Goal: Transaction & Acquisition: Purchase product/service

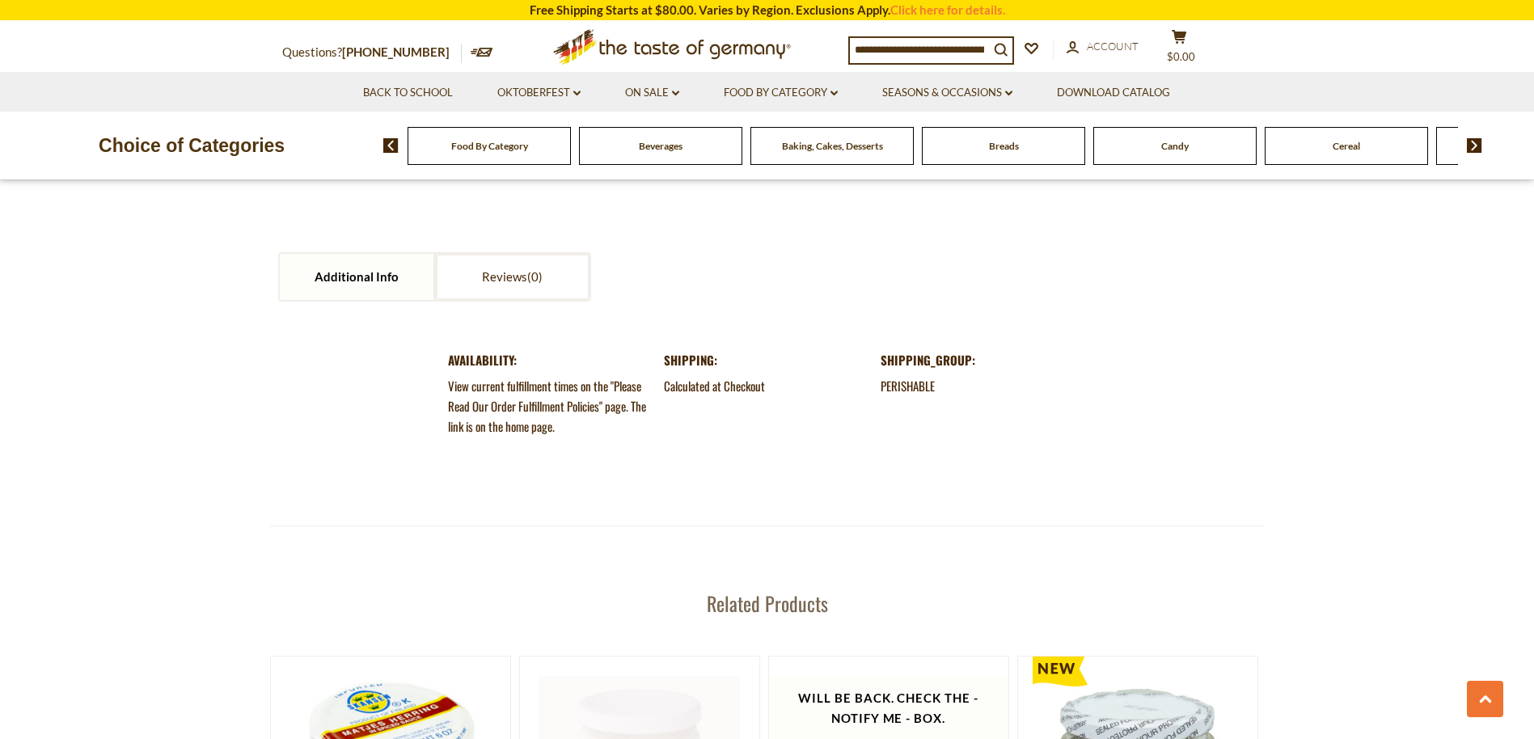
scroll to position [1779, 0]
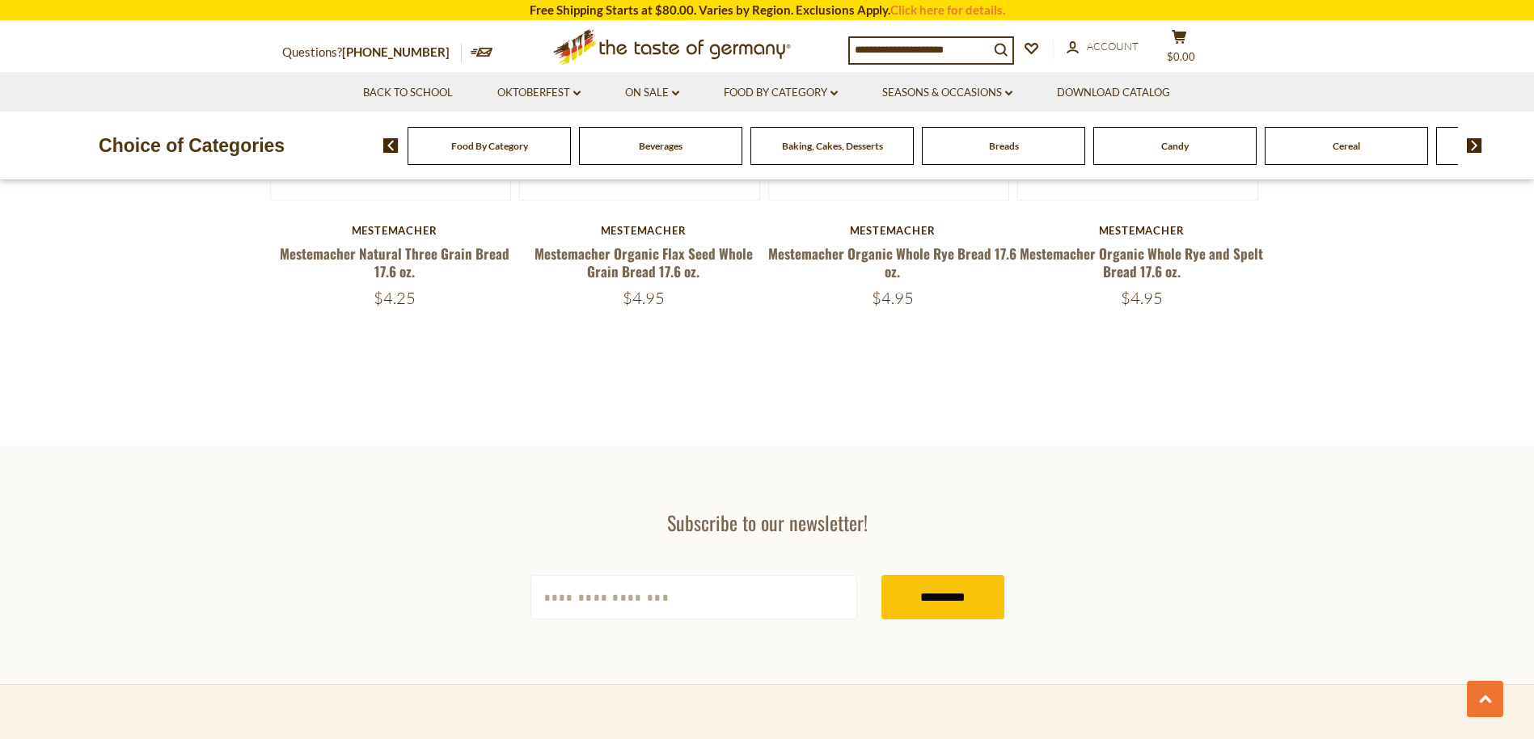
scroll to position [2669, 0]
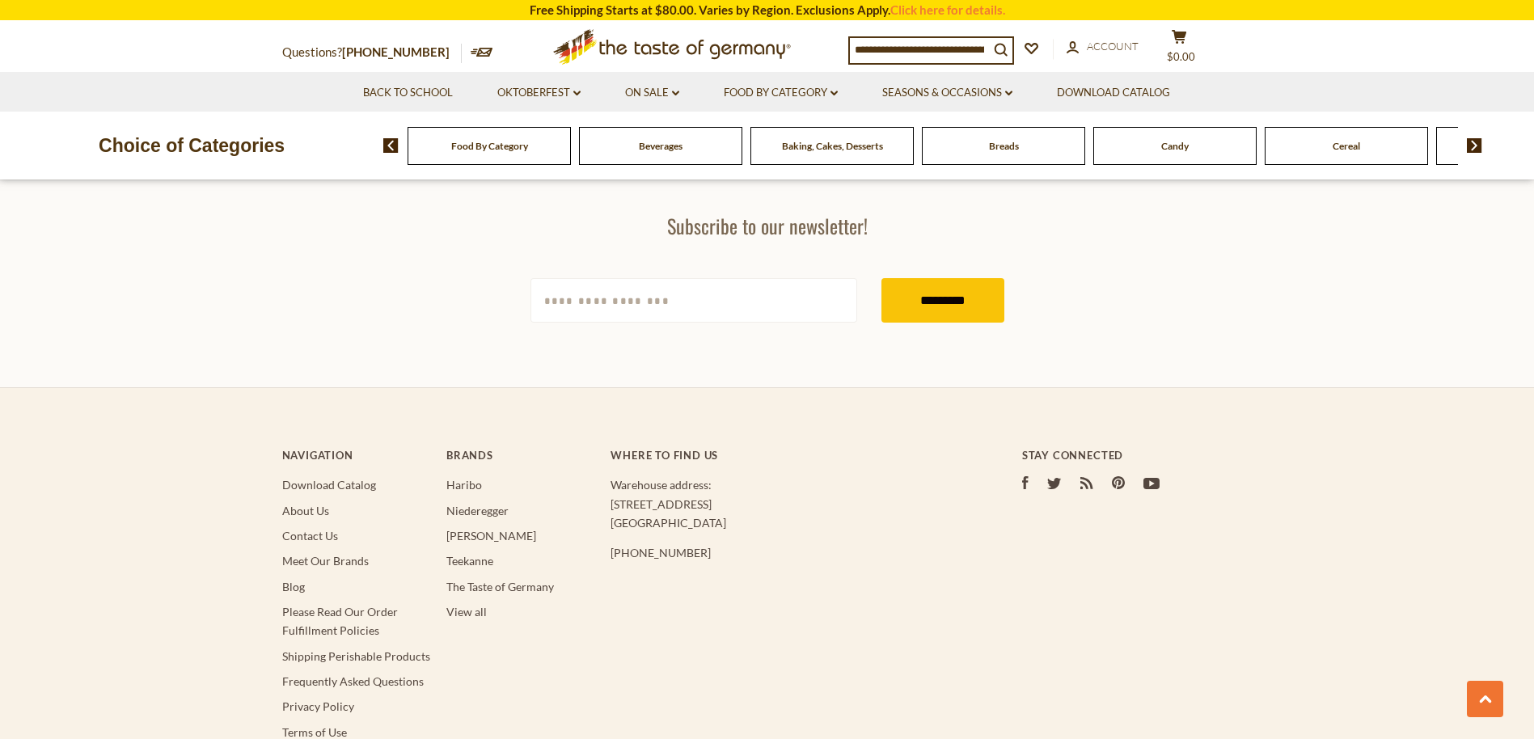
click at [571, 153] on div "Beverages" at bounding box center [489, 146] width 163 height 38
click at [824, 150] on span "Baking, Cakes, Desserts" at bounding box center [832, 146] width 101 height 12
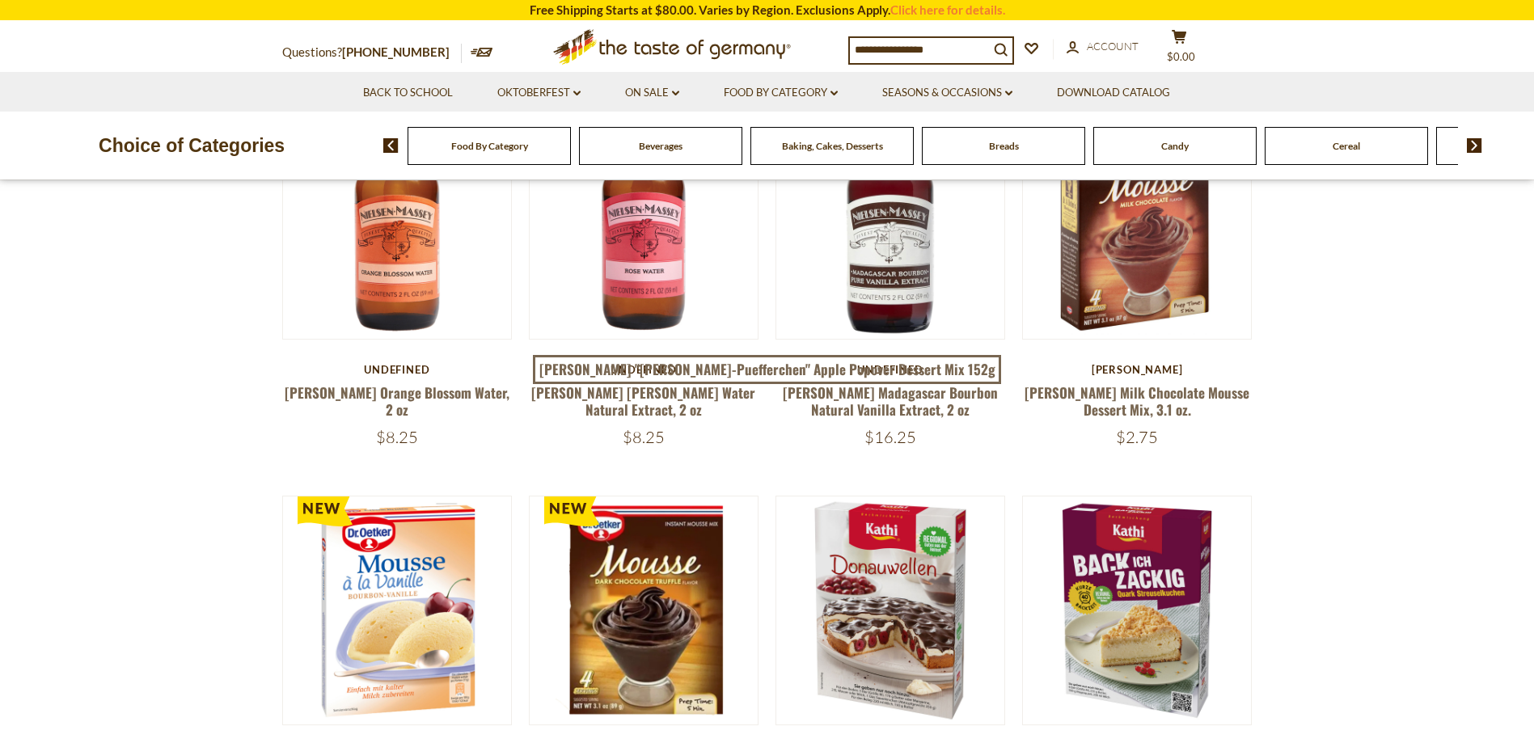
scroll to position [593, 0]
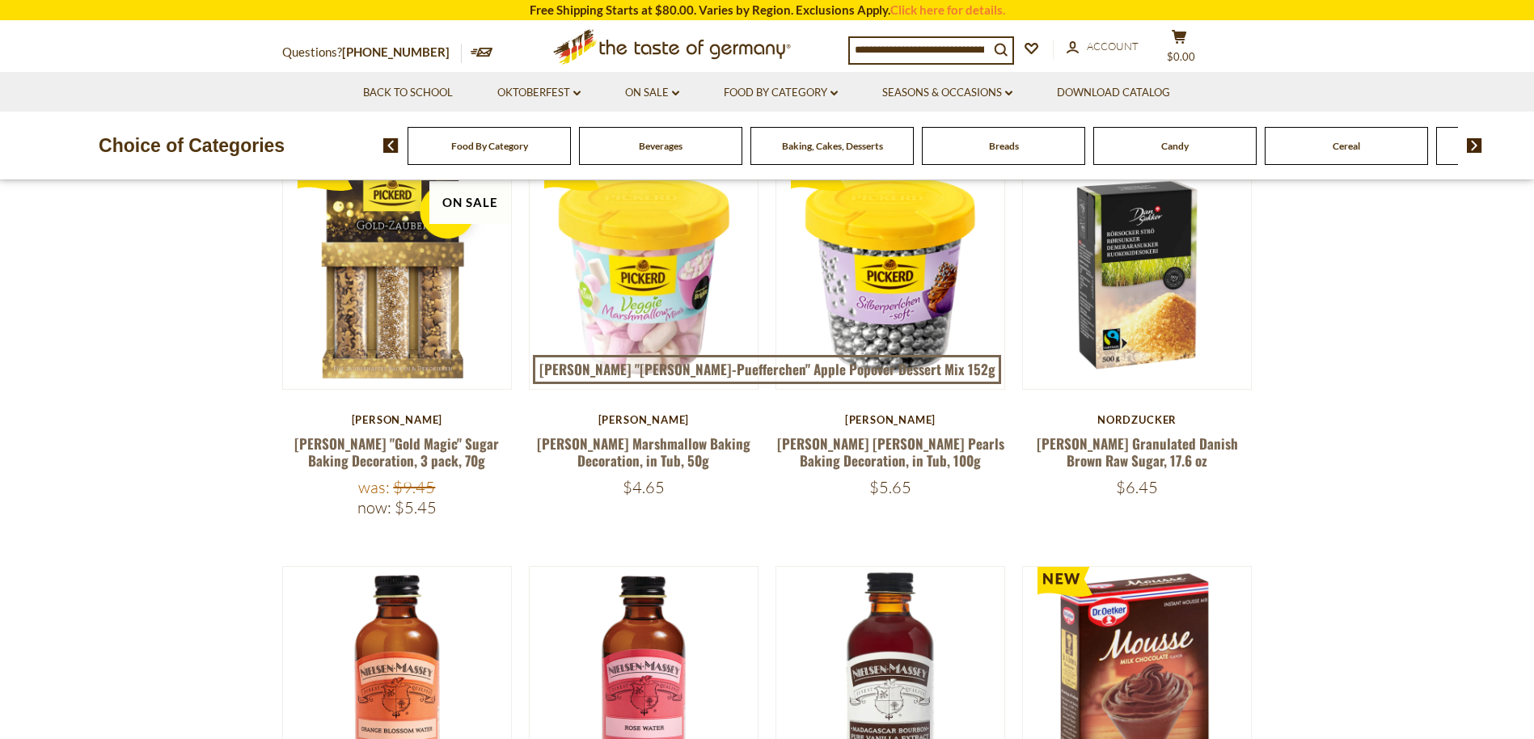
click at [571, 154] on div "Breads" at bounding box center [489, 146] width 163 height 38
click at [992, 149] on span "Breads" at bounding box center [996, 146] width 30 height 12
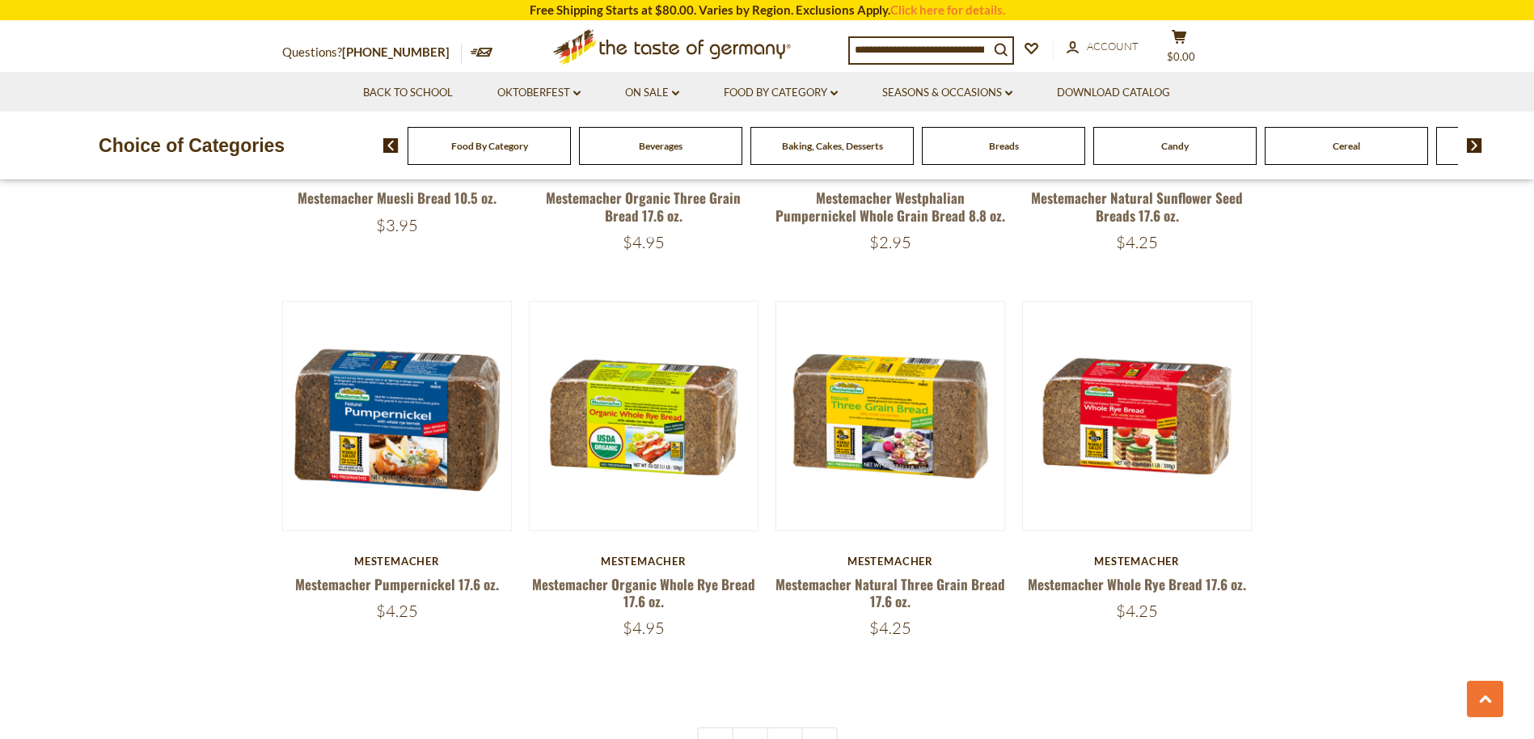
scroll to position [3856, 0]
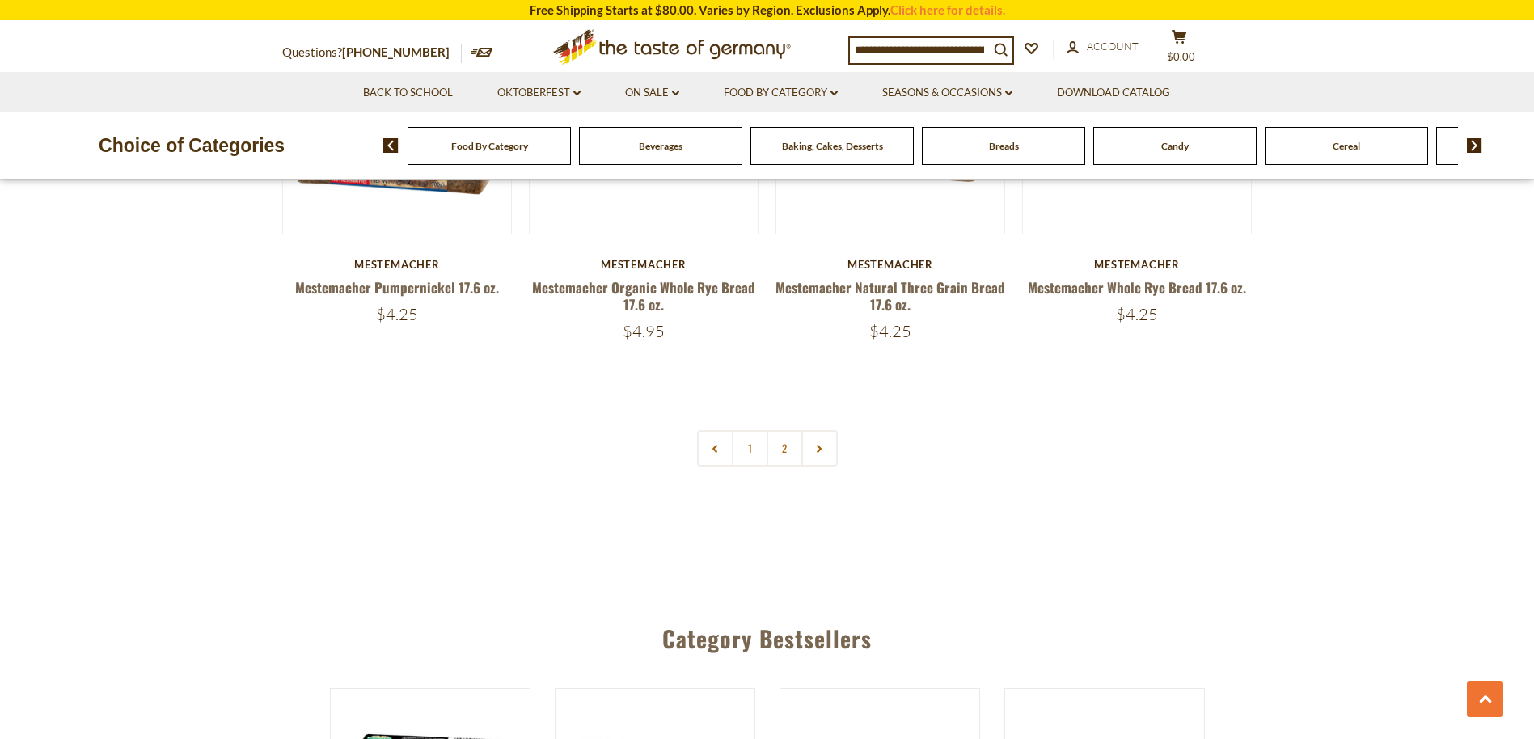
click at [823, 446] on icon at bounding box center [819, 449] width 10 height 8
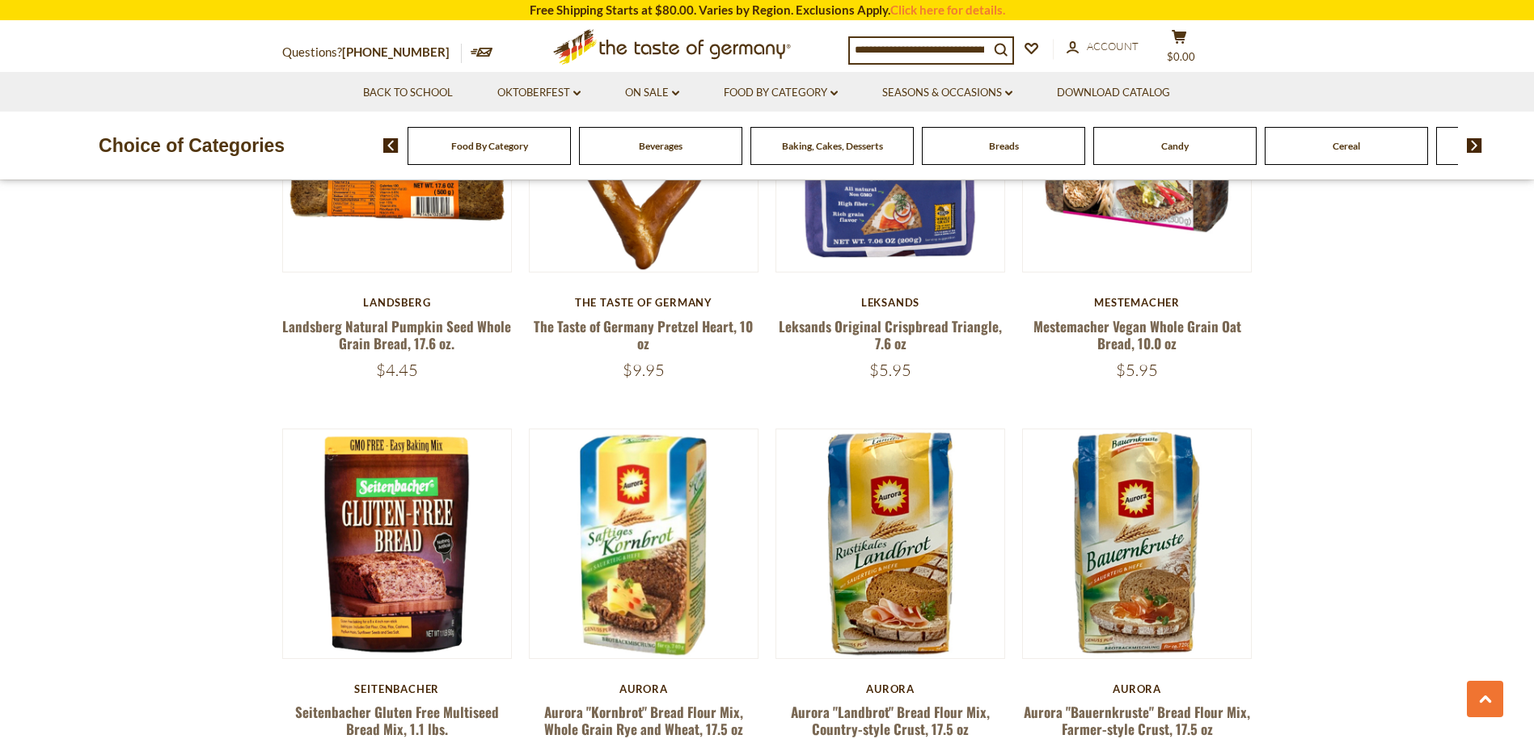
scroll to position [1779, 0]
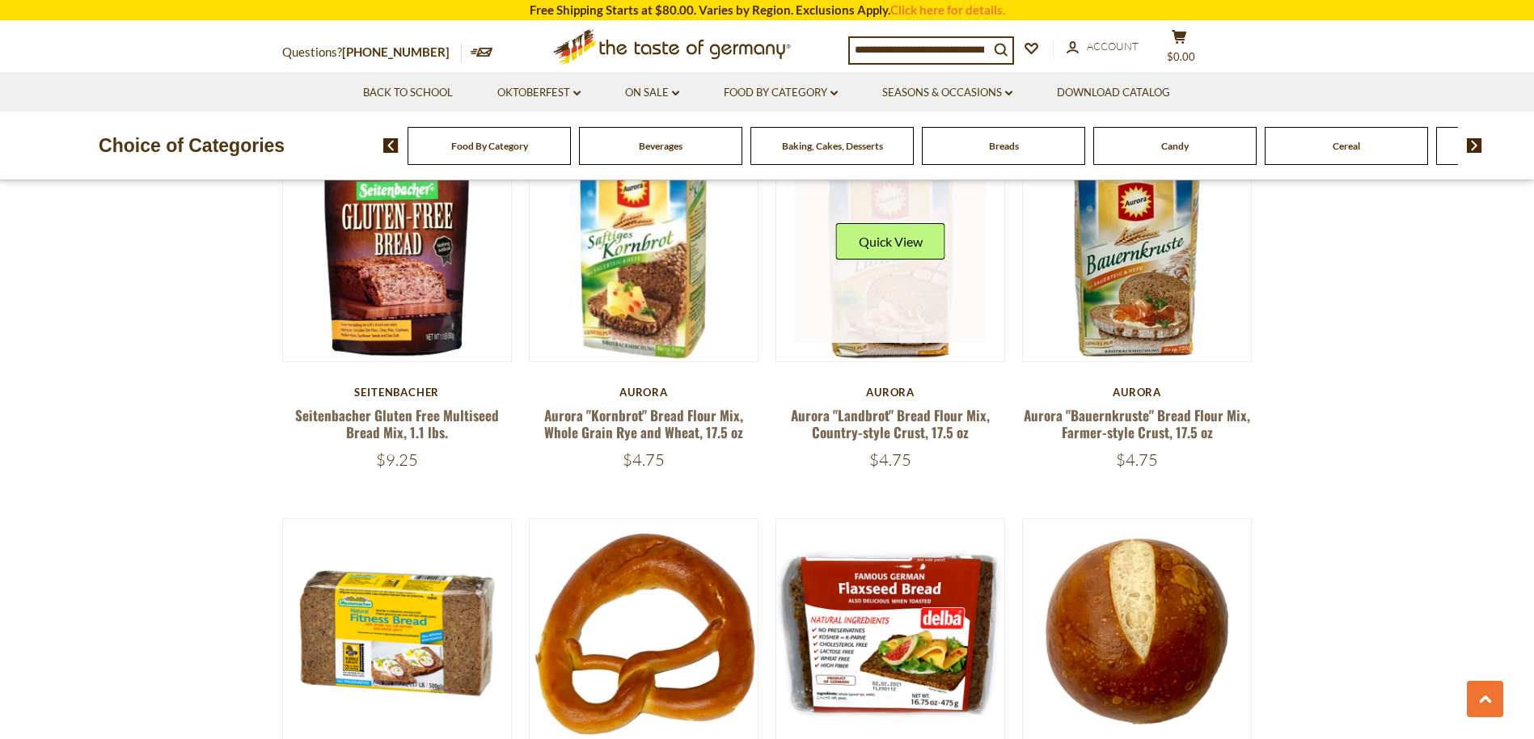
click at [912, 300] on link at bounding box center [890, 247] width 192 height 192
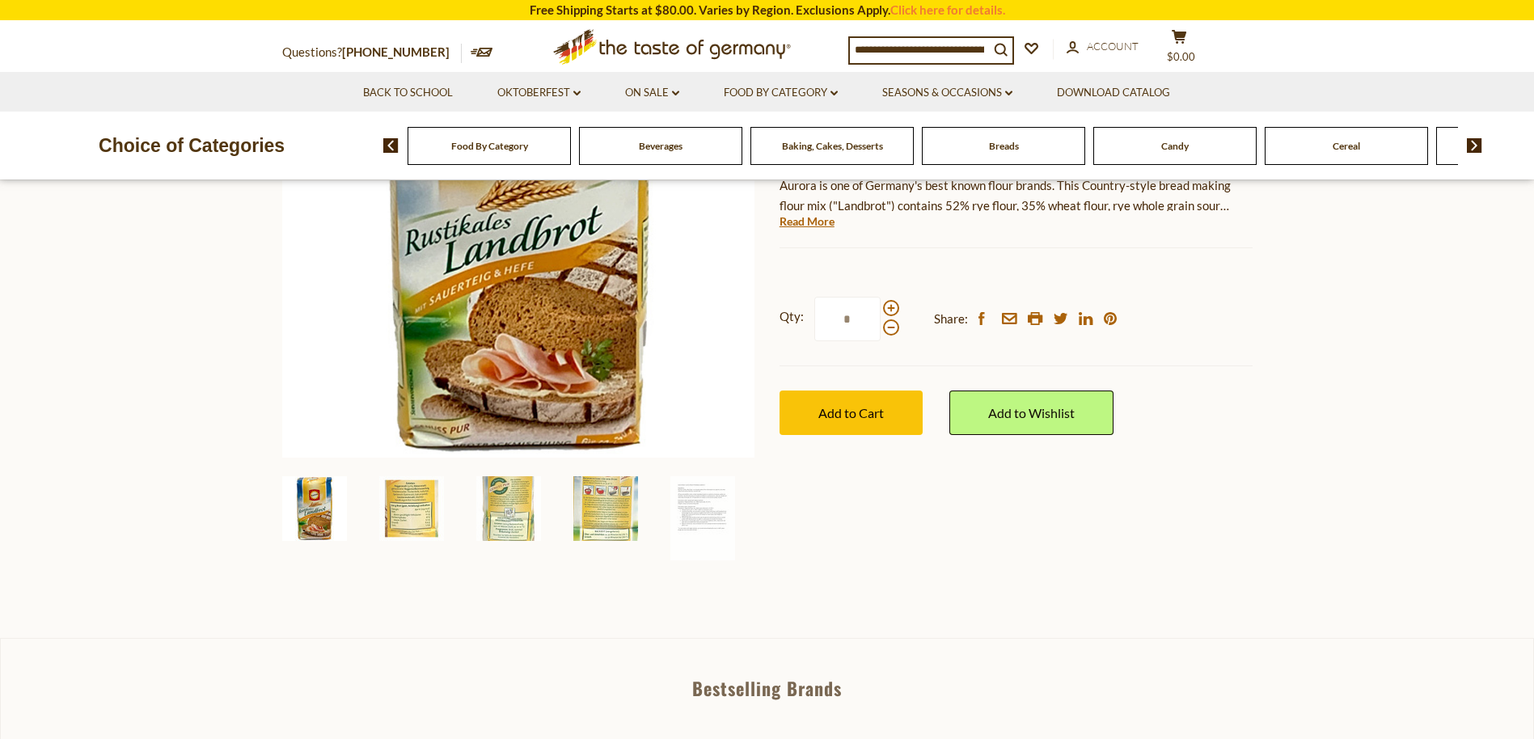
scroll to position [297, 0]
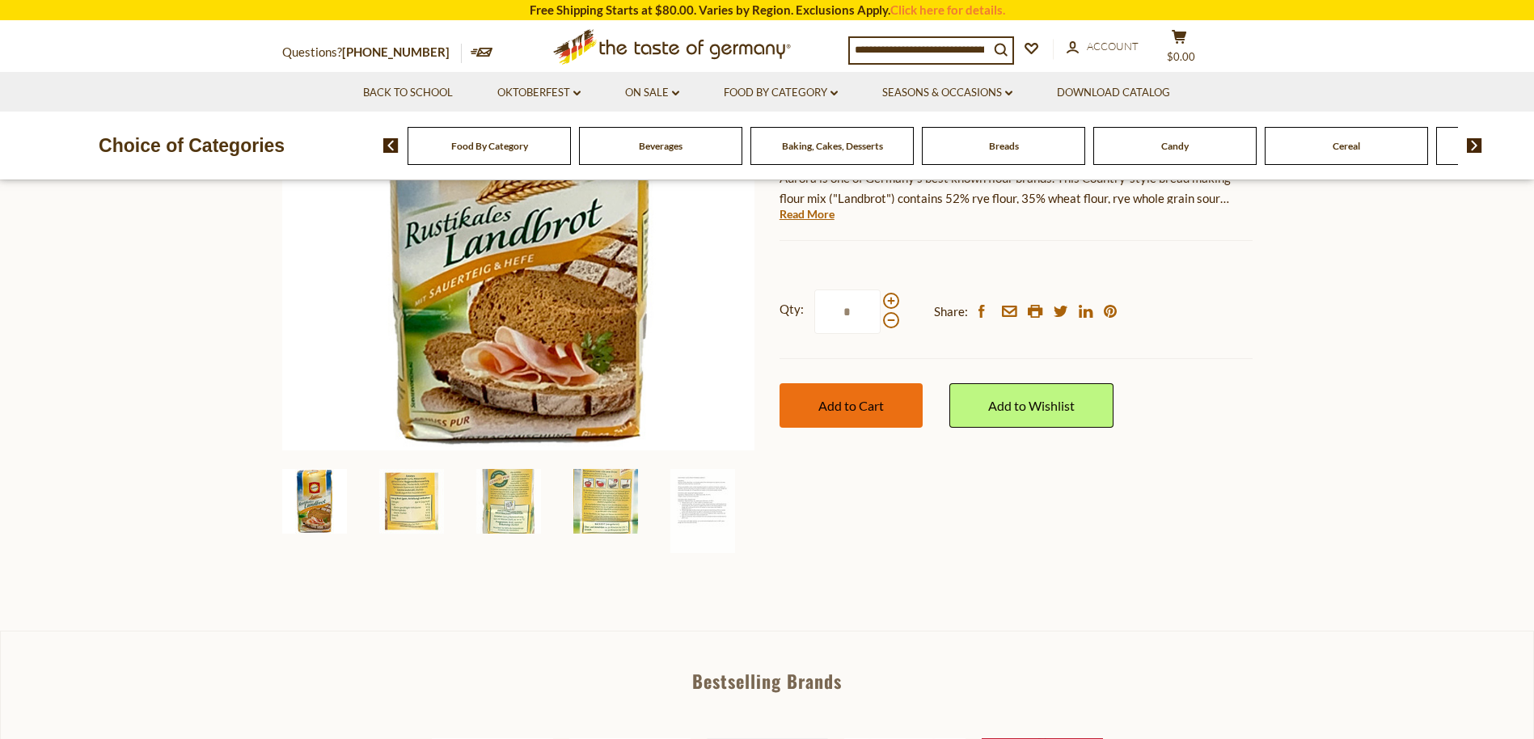
click at [900, 409] on button "Add to Cart" at bounding box center [851, 405] width 143 height 44
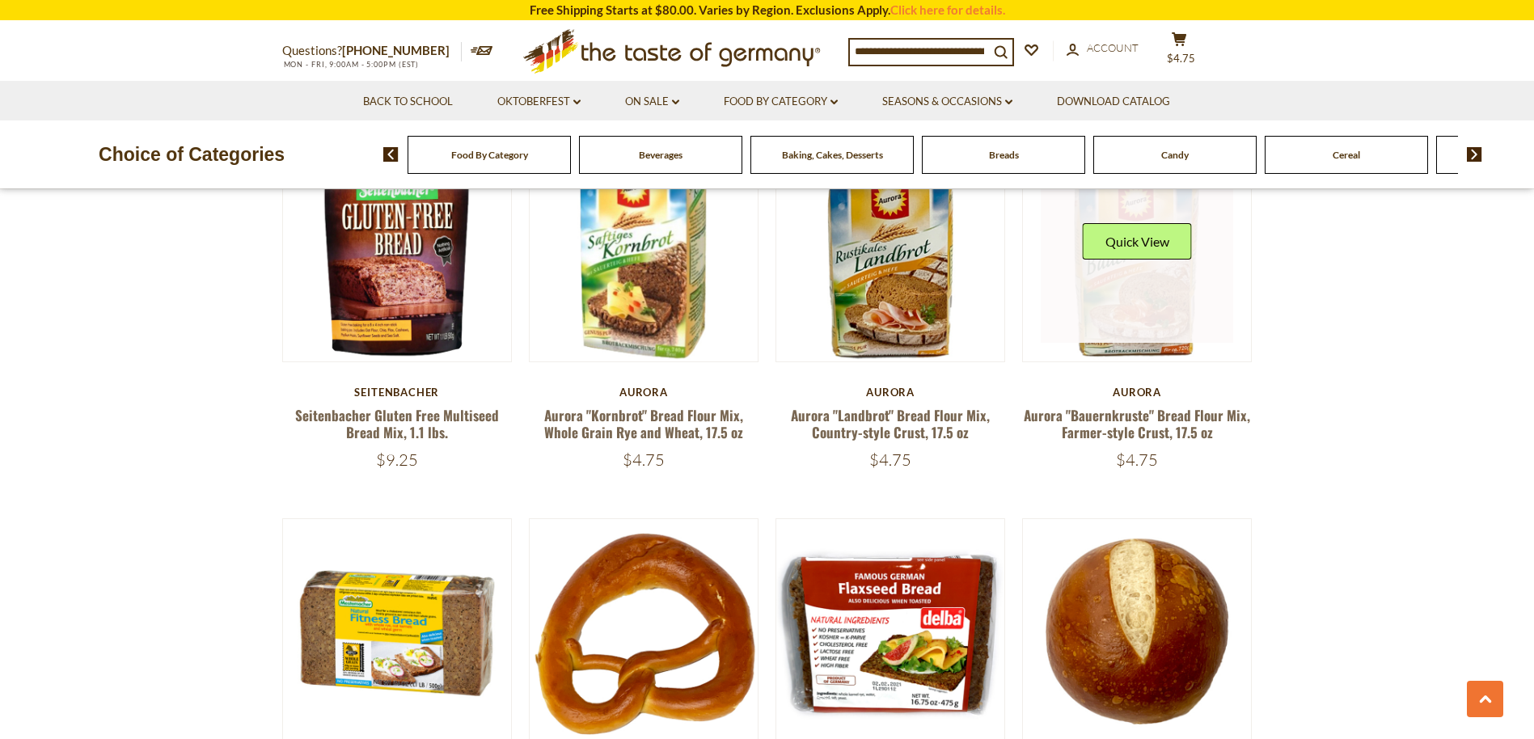
click at [1148, 314] on link at bounding box center [1137, 247] width 192 height 192
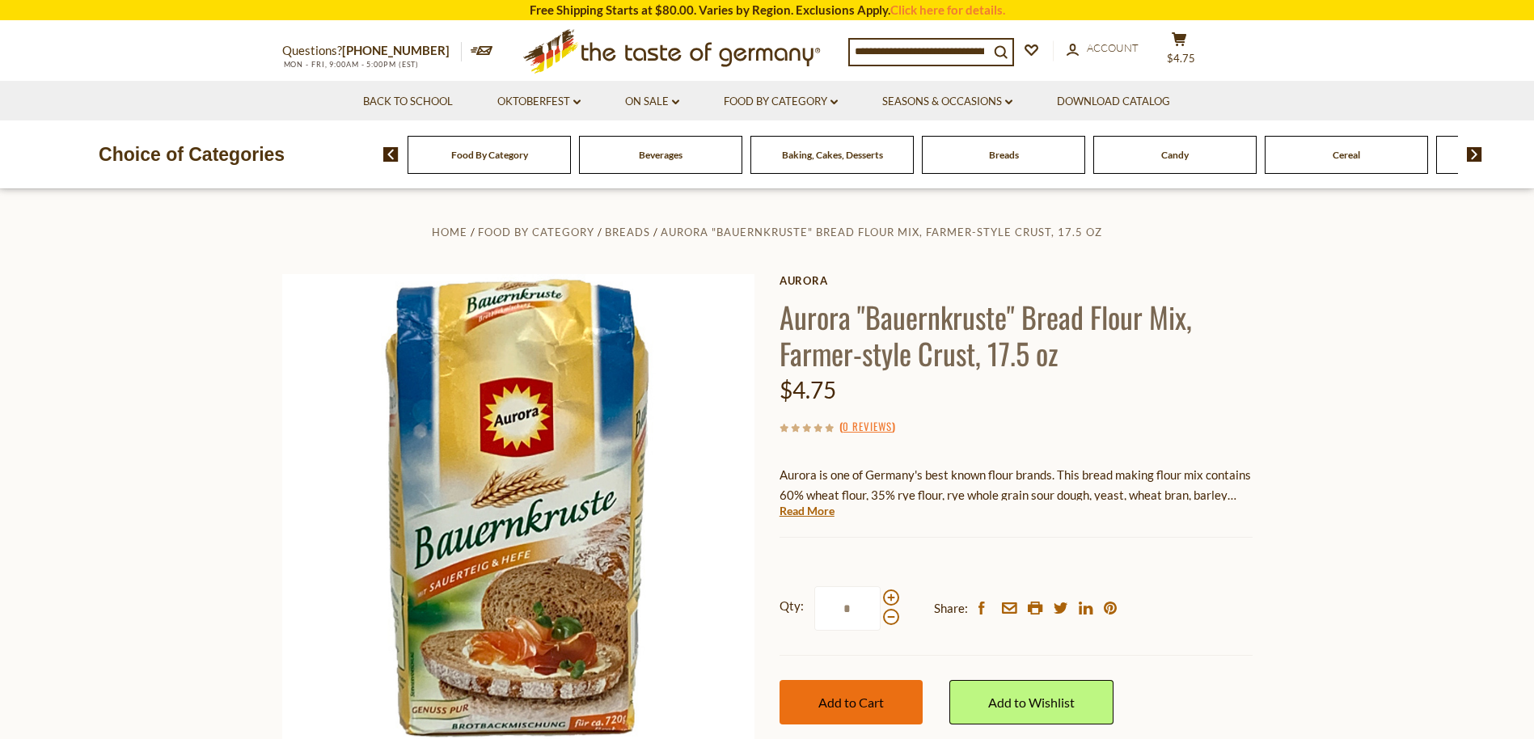
click at [846, 694] on button "Add to Cart" at bounding box center [851, 702] width 143 height 44
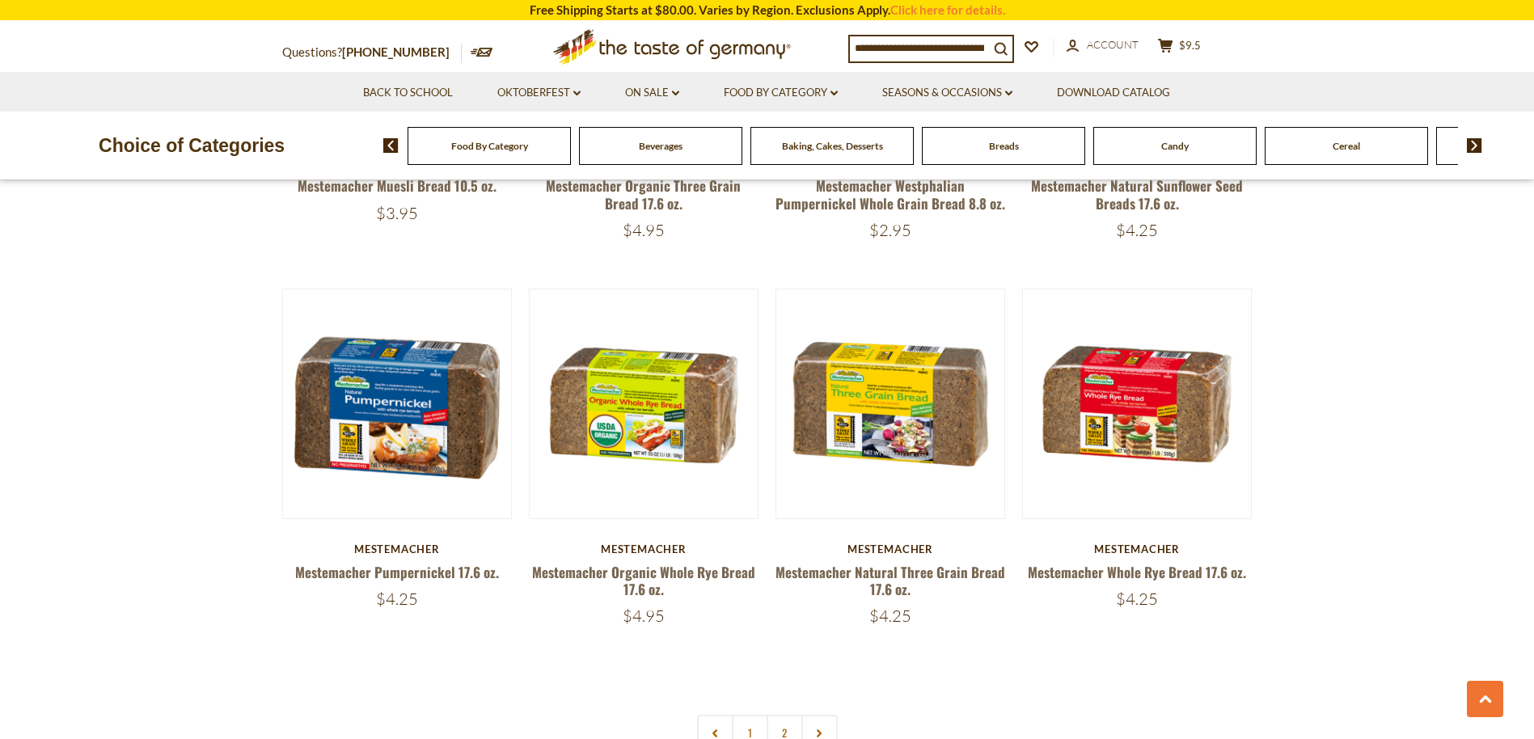
scroll to position [3559, 0]
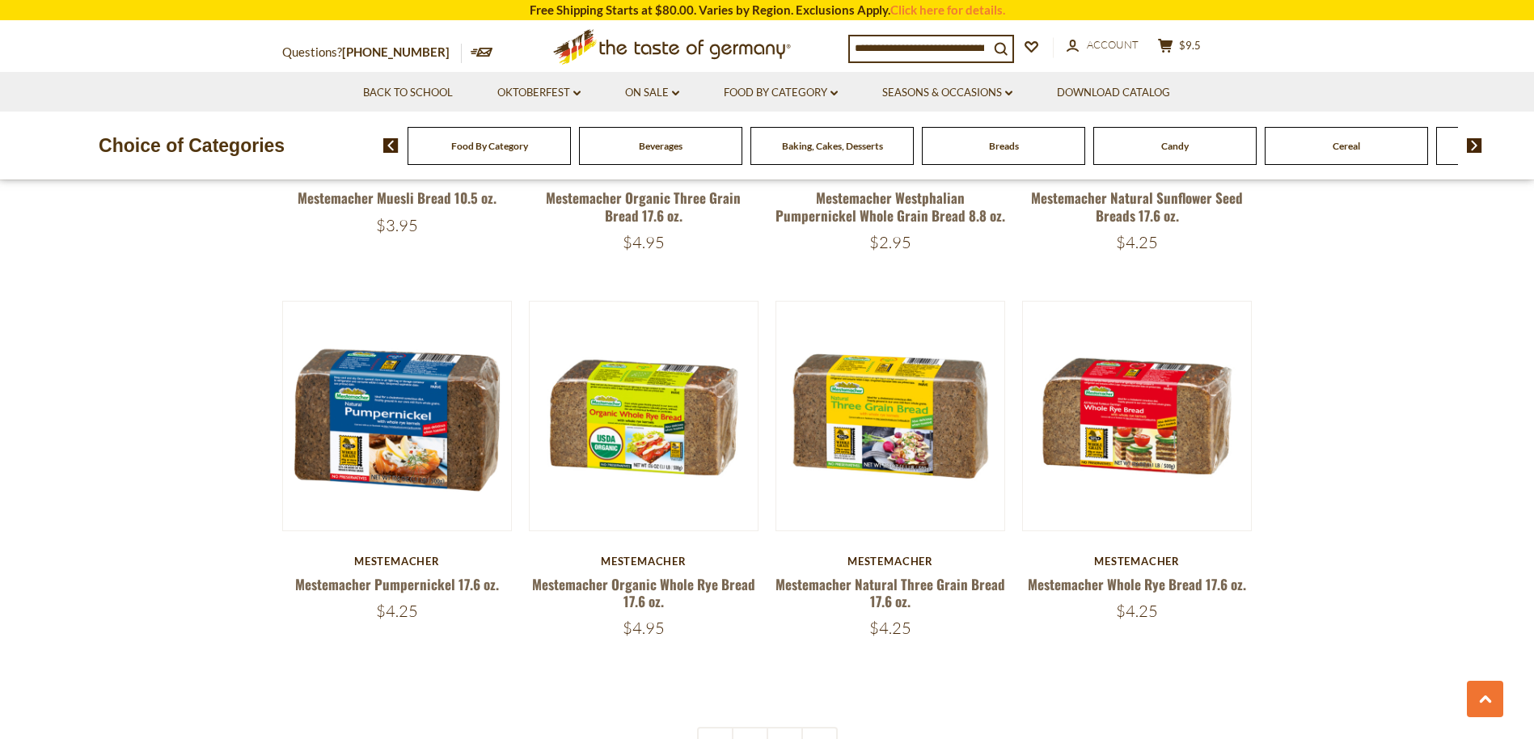
click at [571, 155] on div "Beverages" at bounding box center [489, 146] width 163 height 38
click at [493, 142] on span "Food By Category" at bounding box center [489, 146] width 77 height 12
click at [493, 143] on span "Food By Category" at bounding box center [489, 146] width 77 height 12
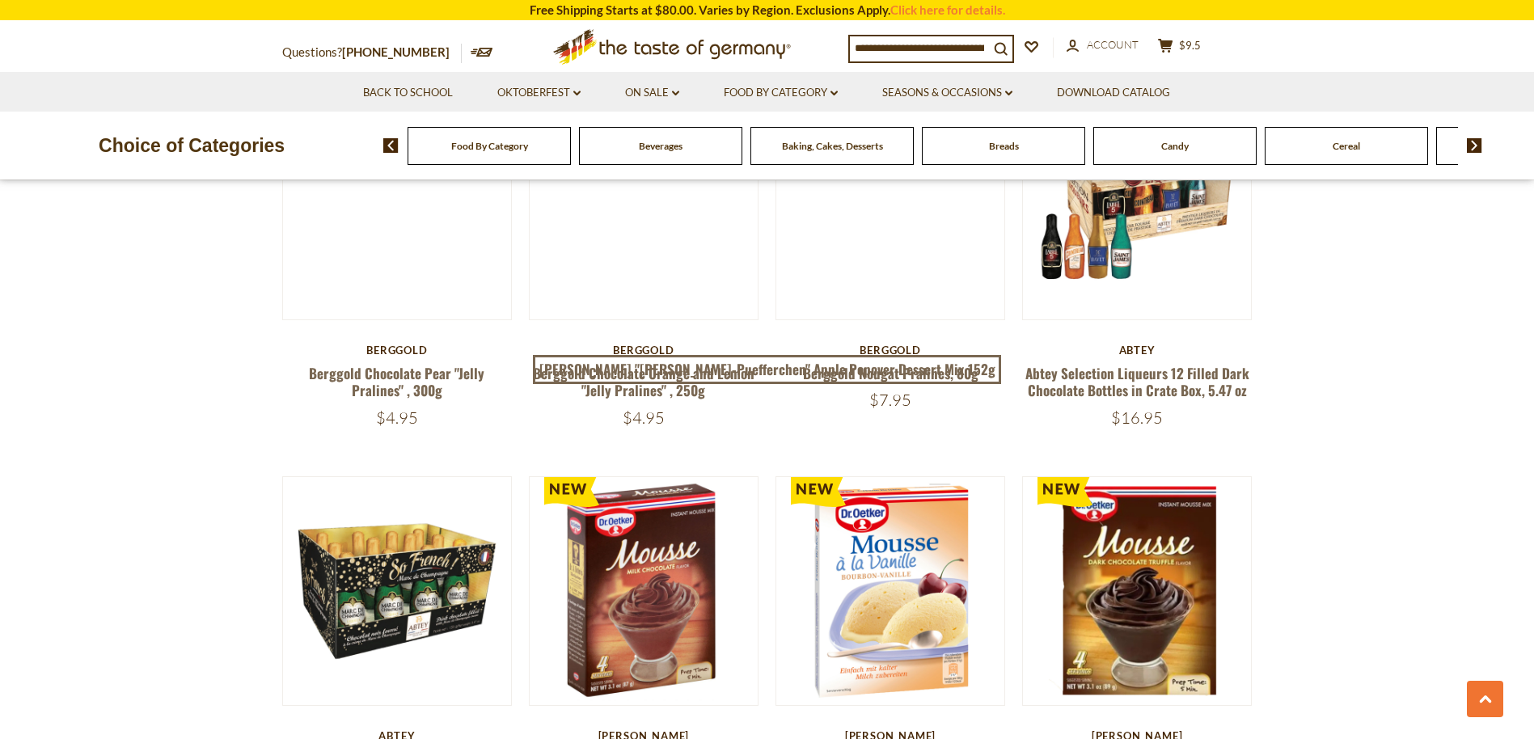
scroll to position [890, 0]
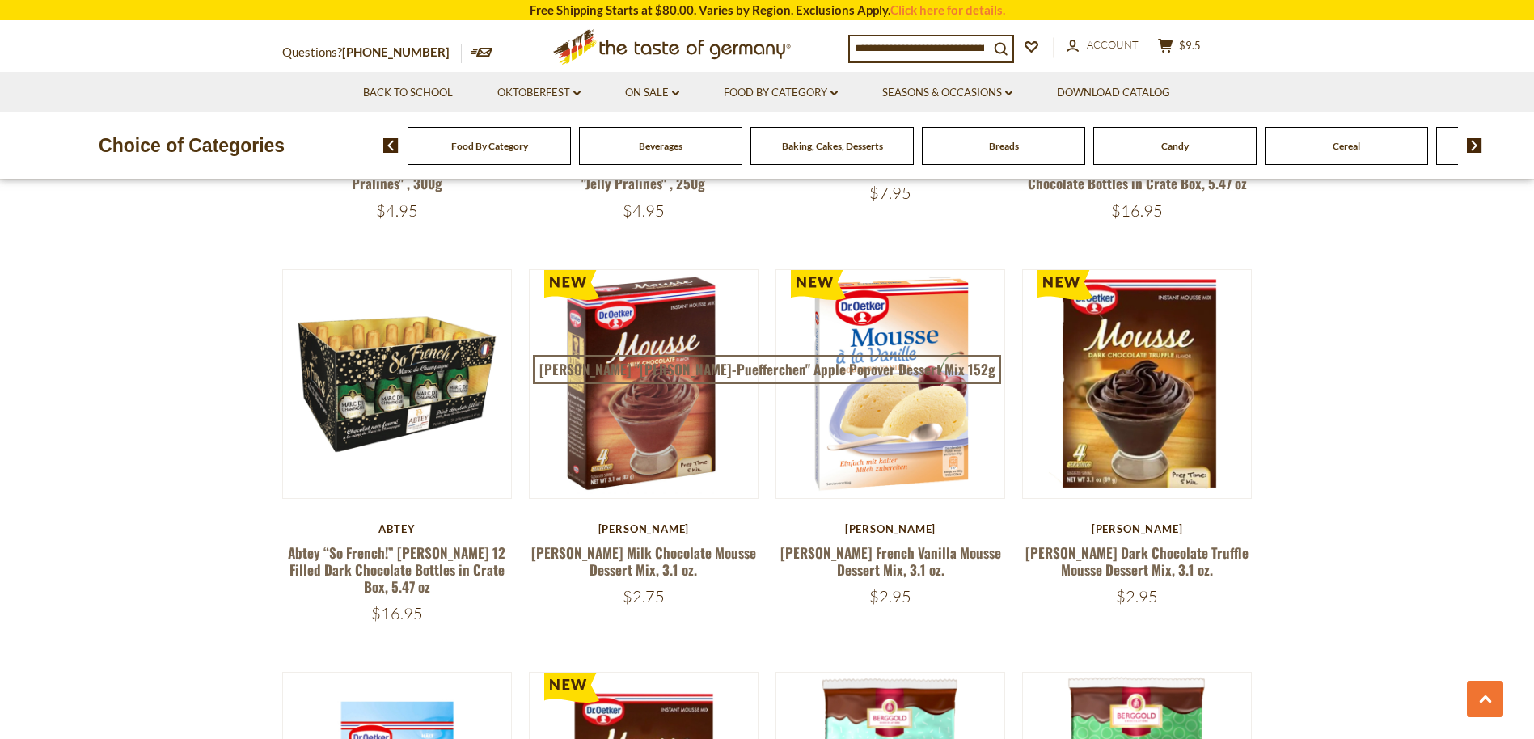
click at [494, 149] on span "Food By Category" at bounding box center [489, 146] width 77 height 12
click at [494, 153] on div "Food By Category" at bounding box center [489, 146] width 163 height 38
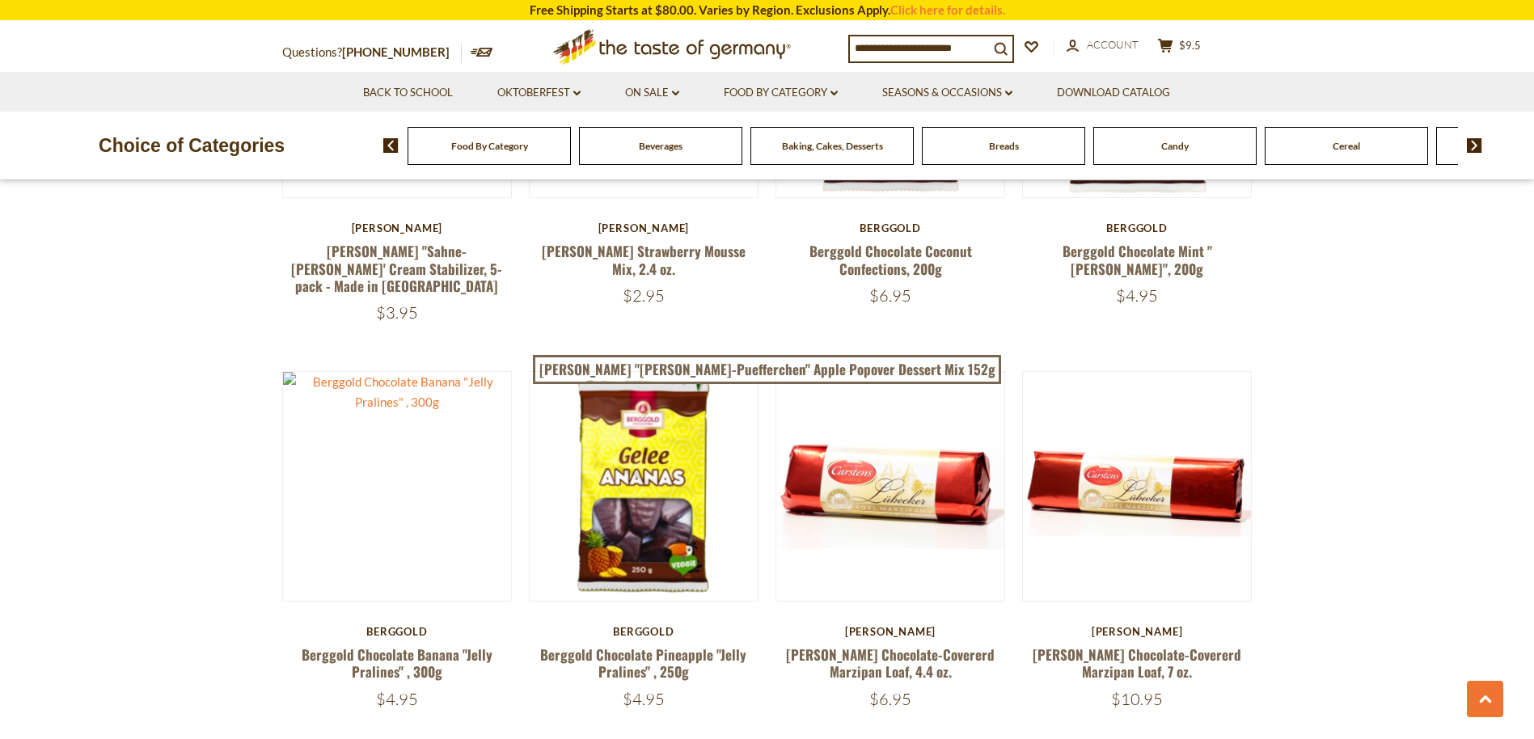
scroll to position [890, 0]
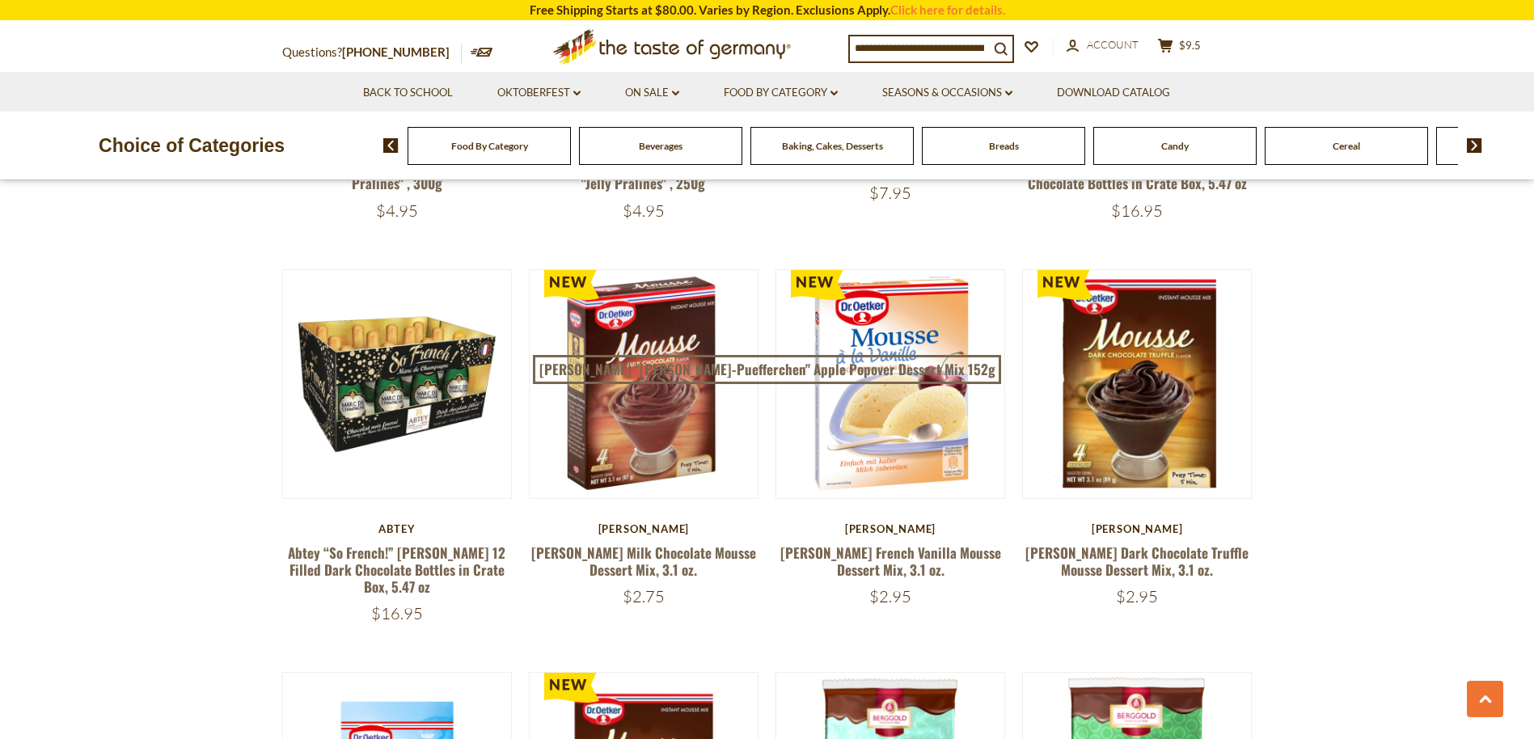
click at [444, 147] on div "Food By Category" at bounding box center [489, 146] width 163 height 38
click at [548, 87] on link "Oktoberfest dropdown_arrow" at bounding box center [538, 93] width 83 height 18
click at [535, 159] on link "Oktoberfest Foods" at bounding box center [538, 162] width 99 height 15
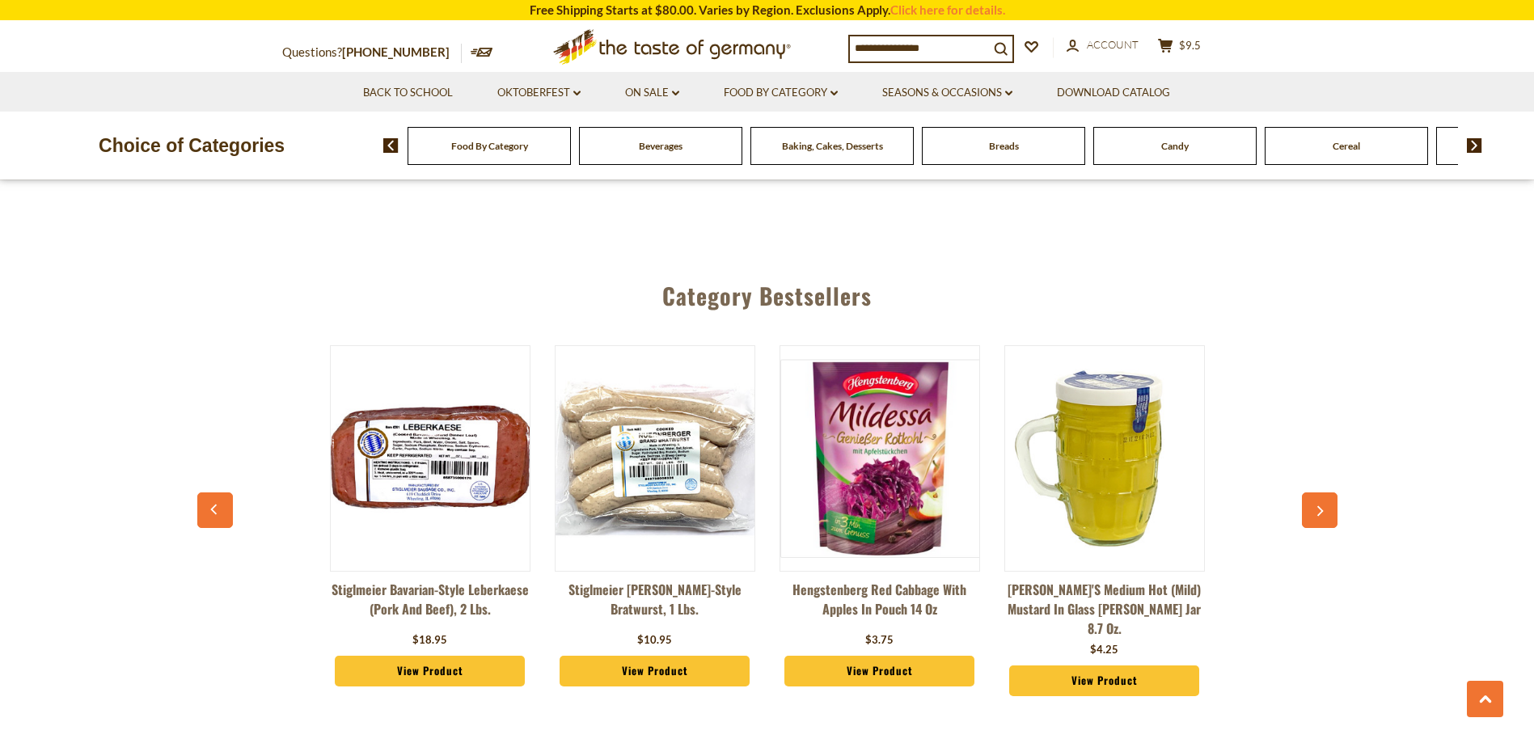
scroll to position [2966, 0]
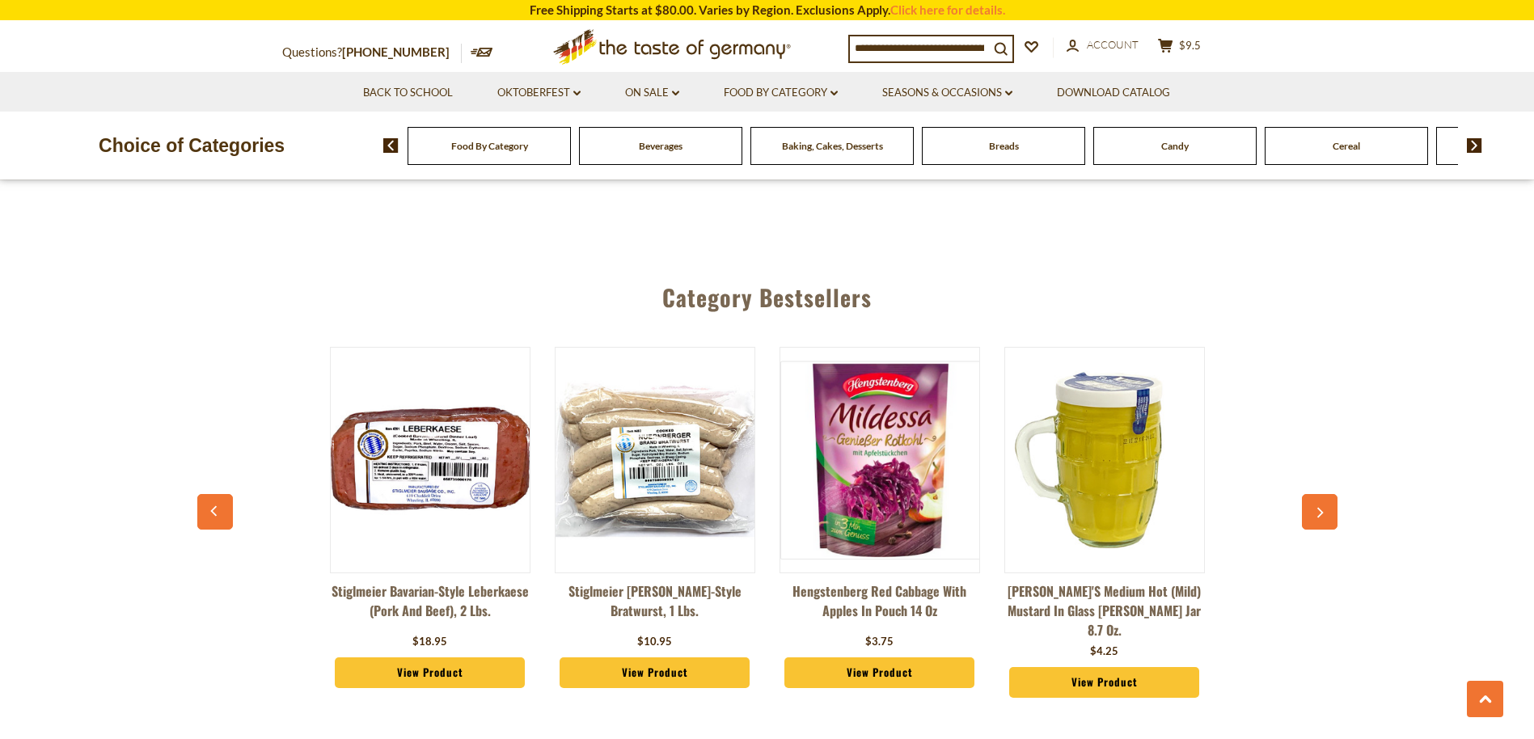
click at [1326, 494] on button "button" at bounding box center [1320, 512] width 36 height 36
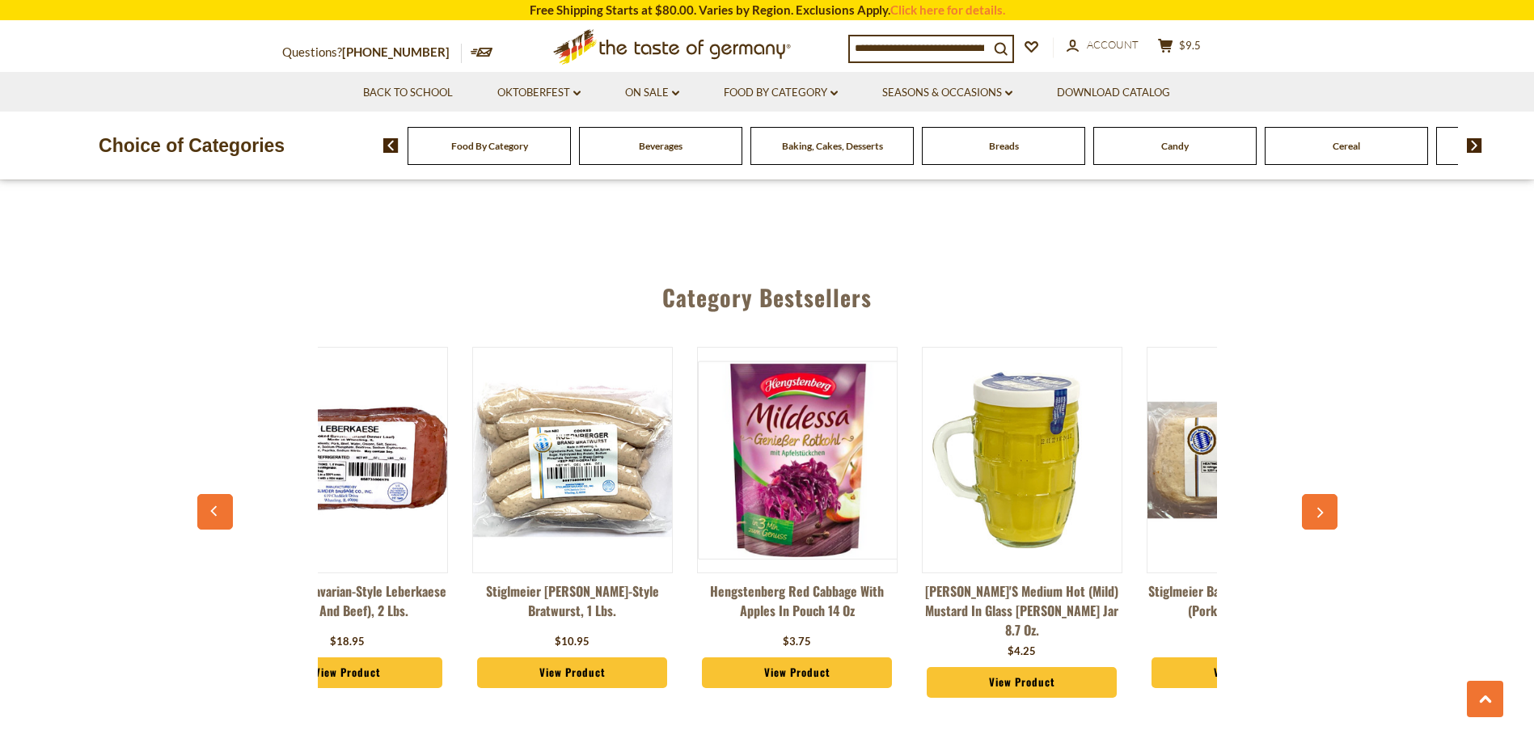
scroll to position [0, 225]
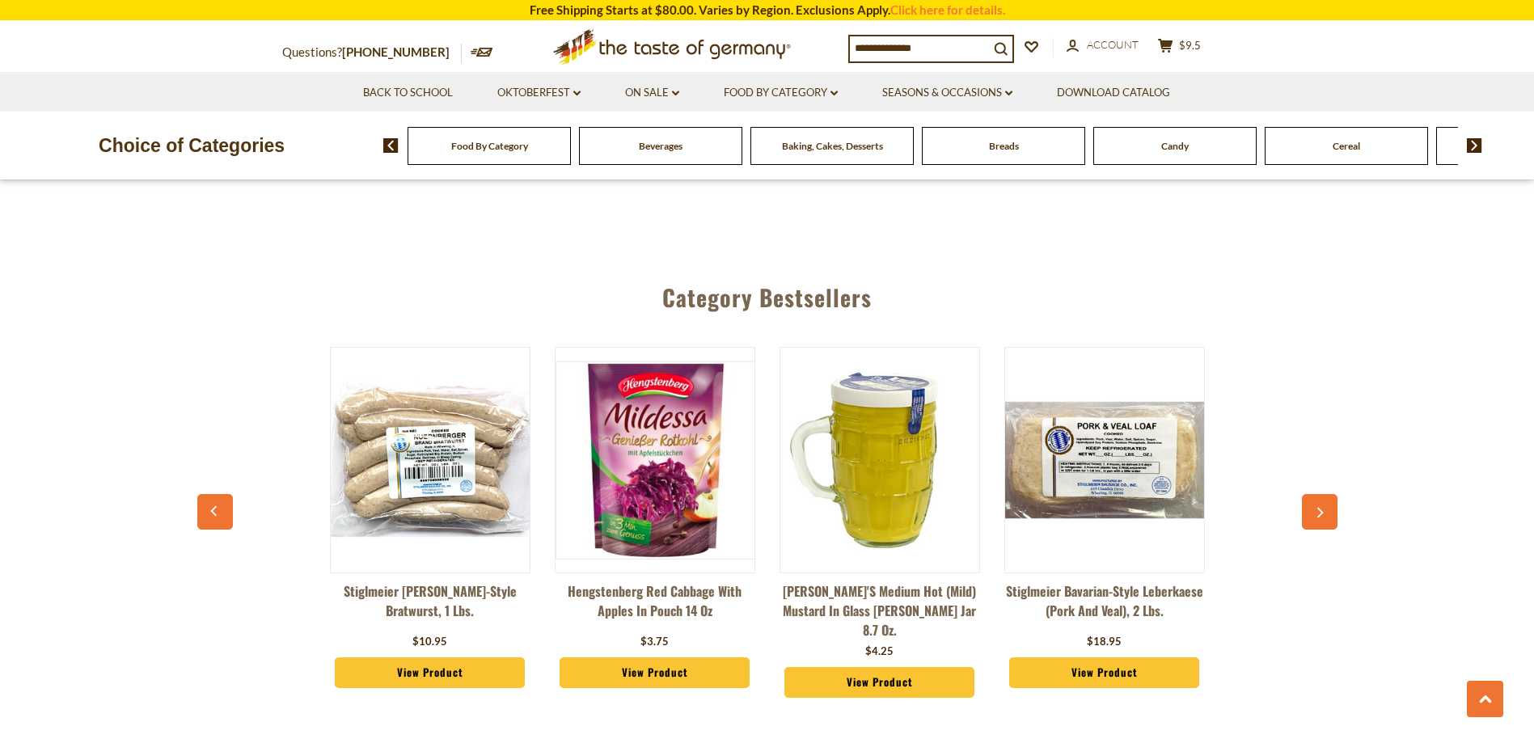
click at [1326, 494] on button "button" at bounding box center [1320, 512] width 36 height 36
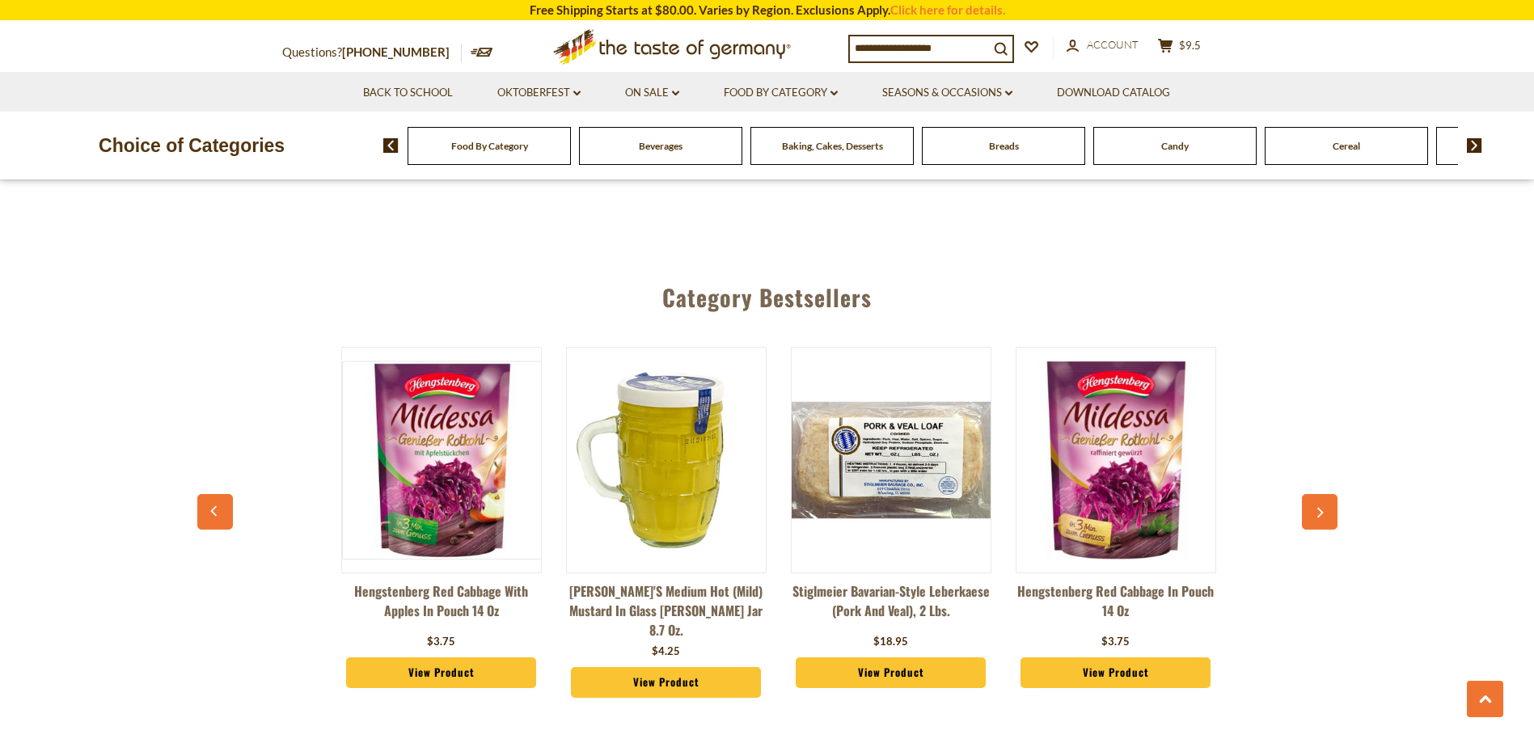
scroll to position [0, 450]
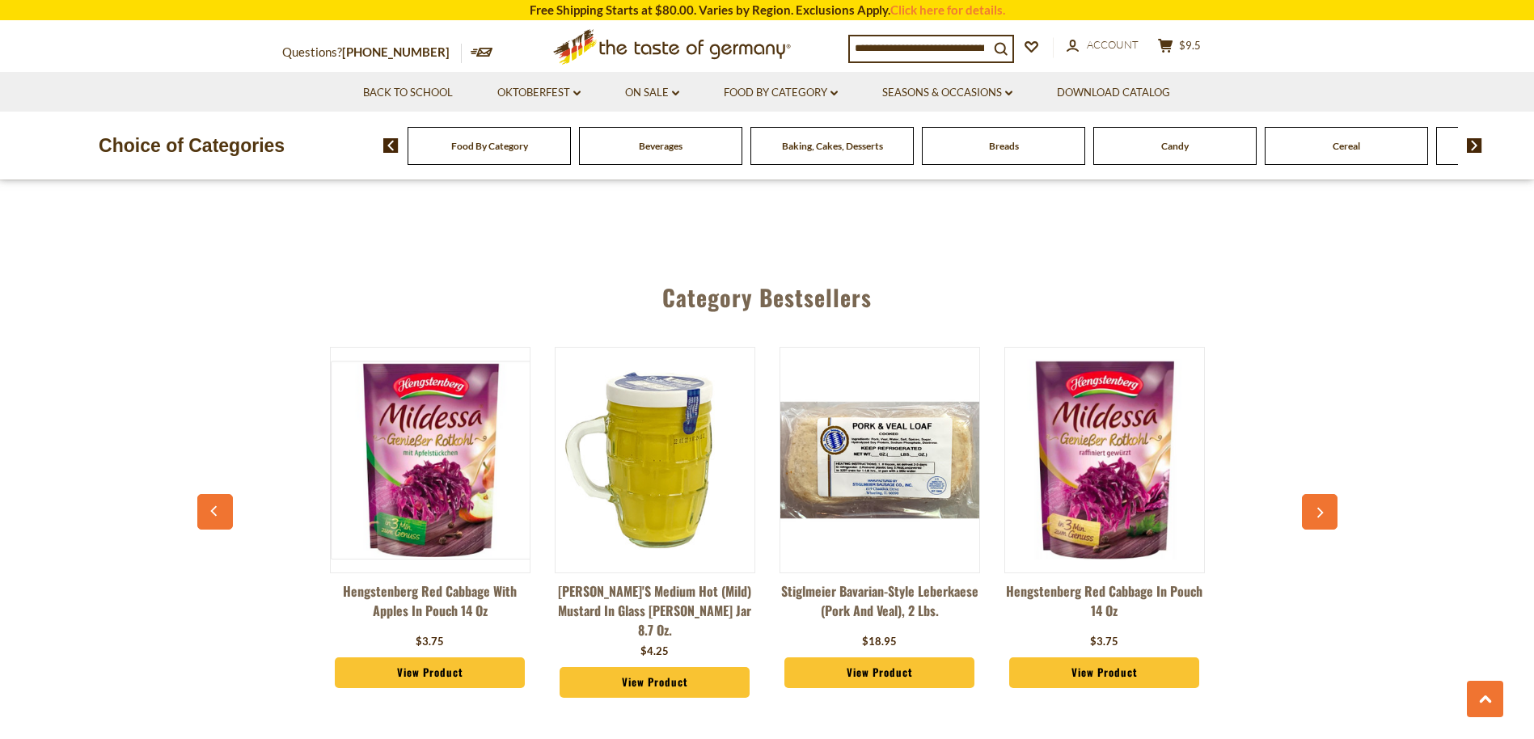
click at [1322, 508] on icon "button" at bounding box center [1321, 513] width 6 height 11
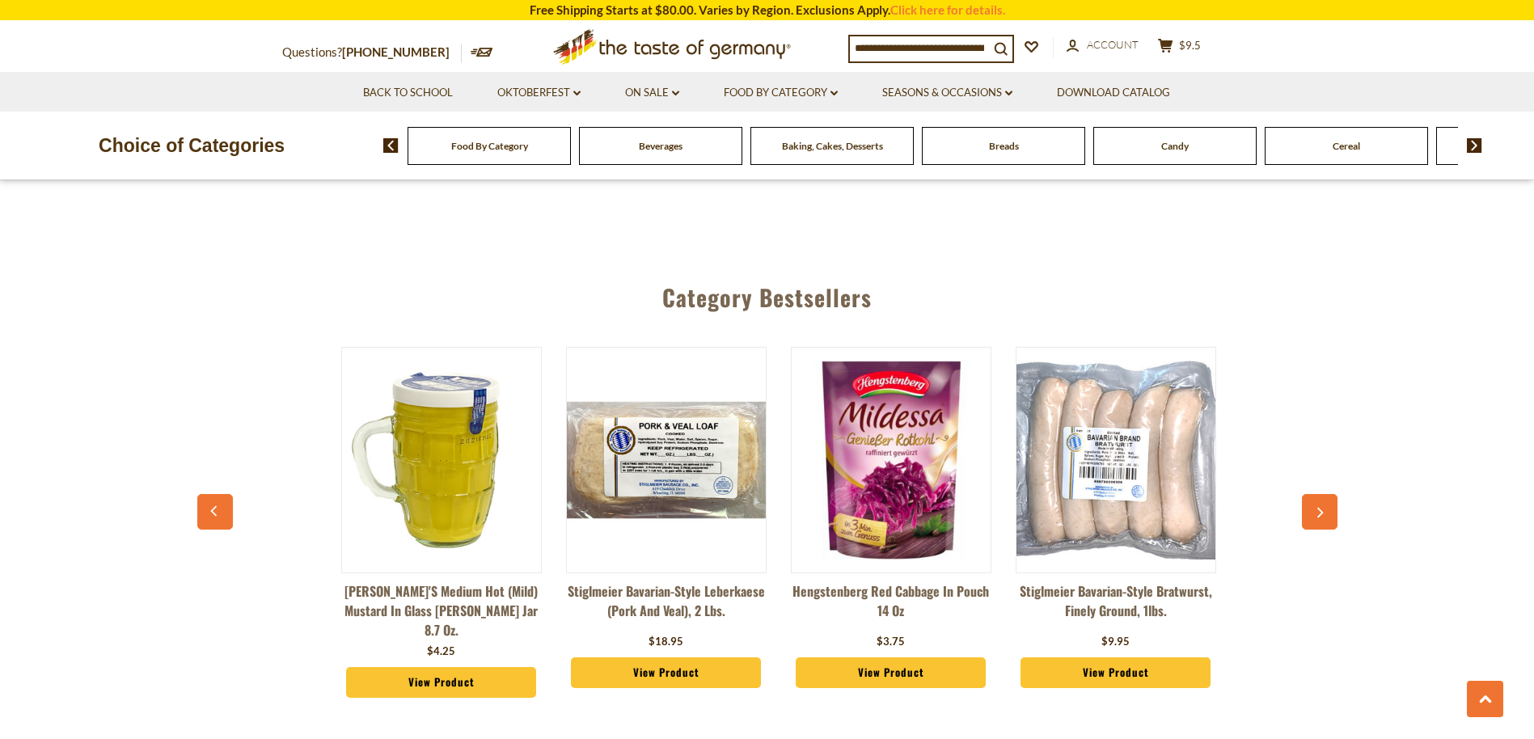
scroll to position [0, 675]
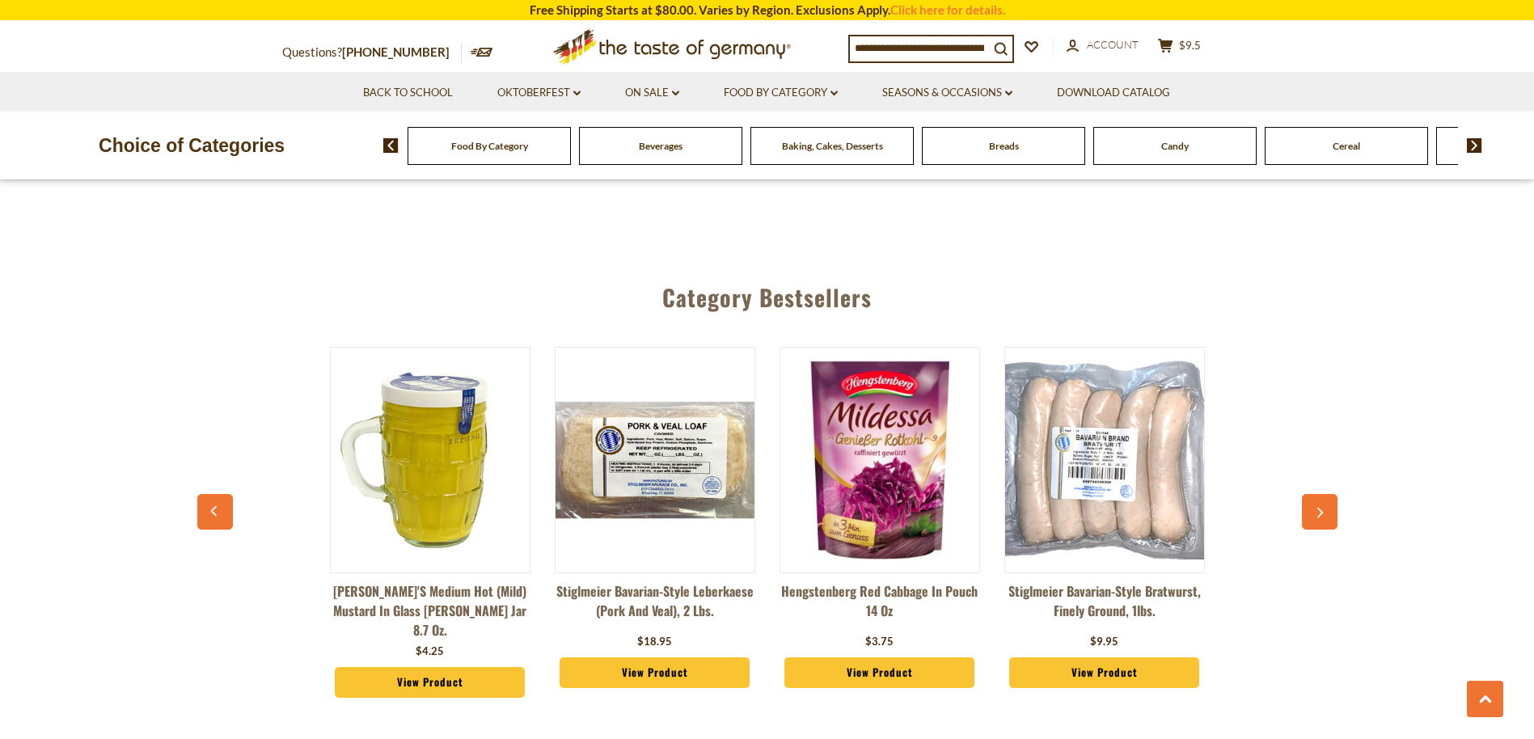
click at [1322, 508] on icon "button" at bounding box center [1321, 513] width 6 height 11
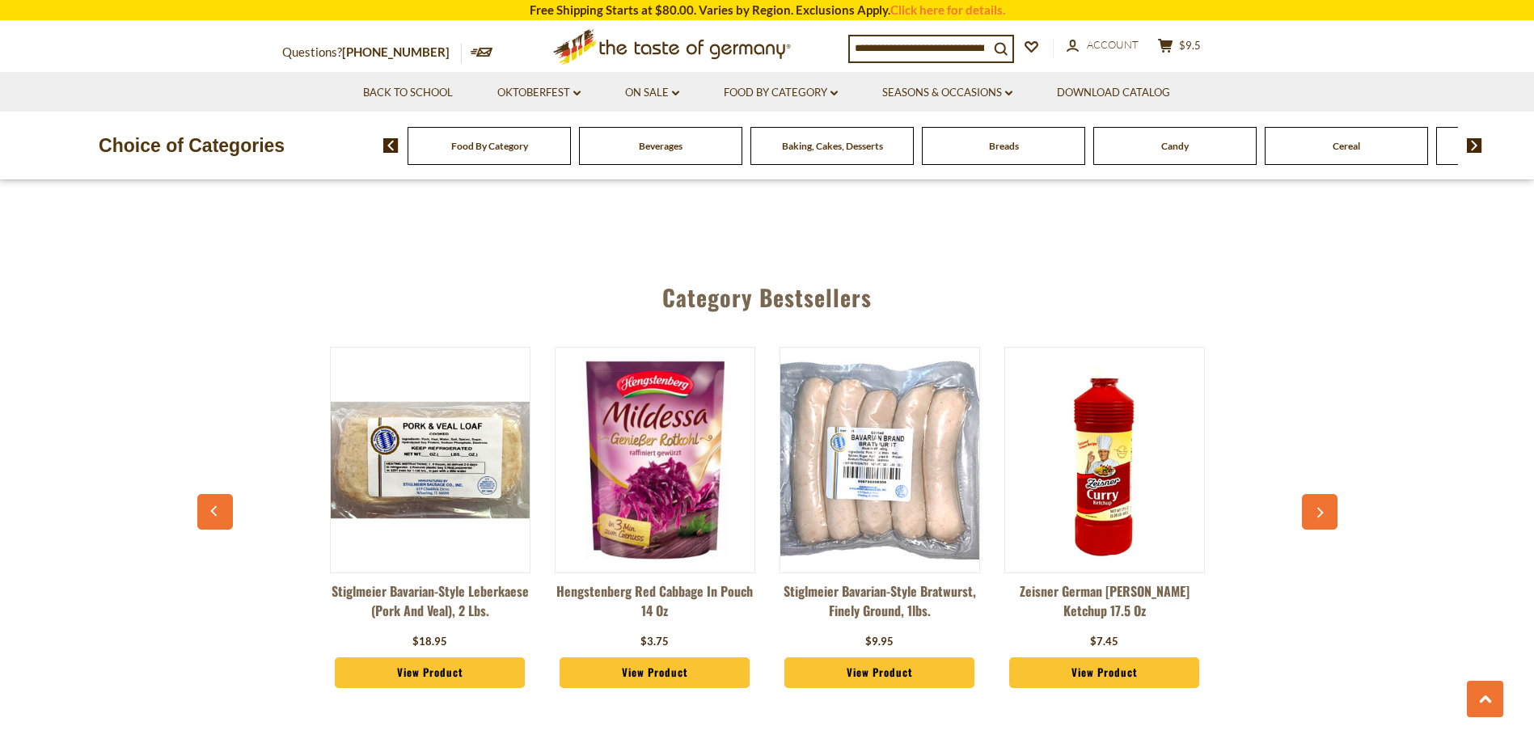
click at [1322, 508] on icon "button" at bounding box center [1321, 513] width 6 height 11
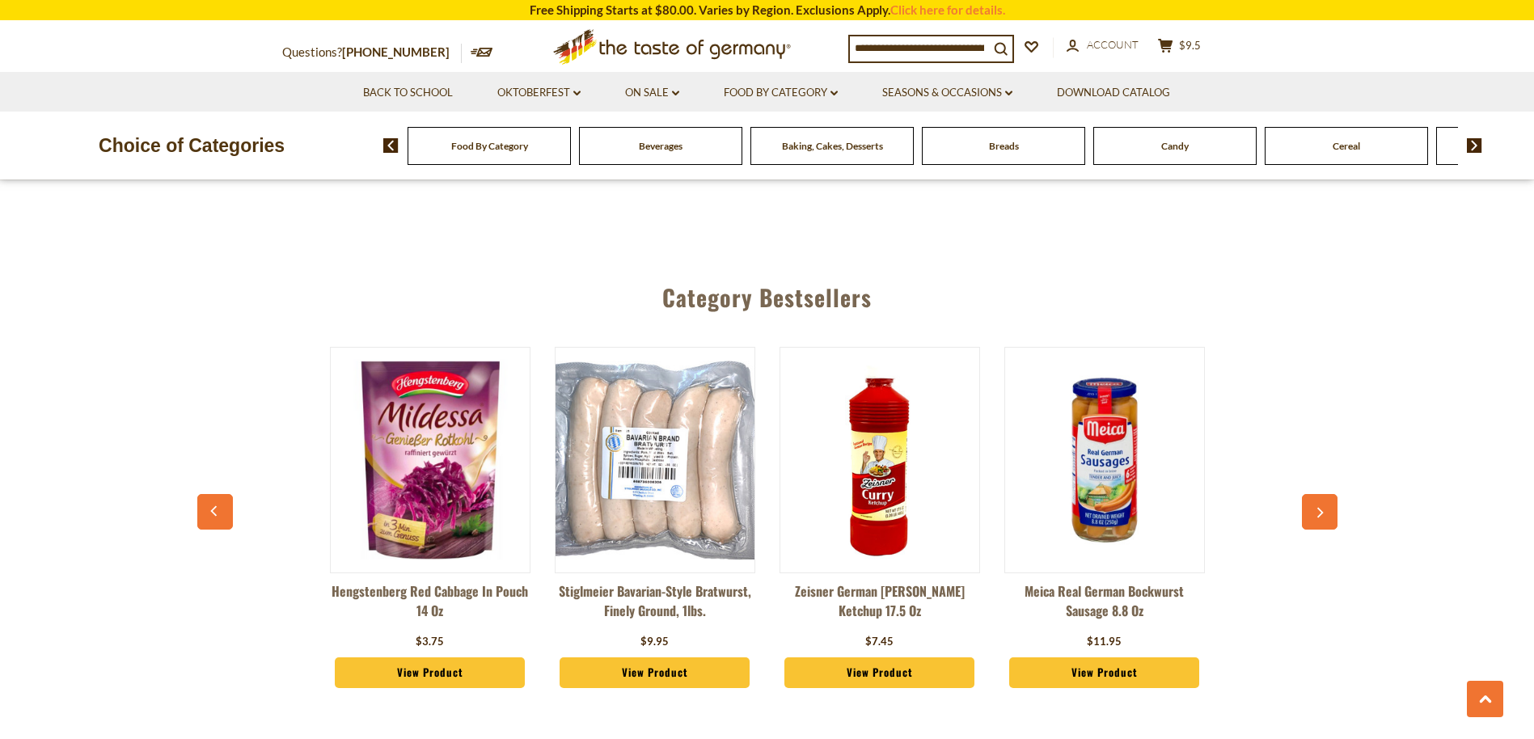
click at [1322, 508] on icon "button" at bounding box center [1321, 513] width 6 height 11
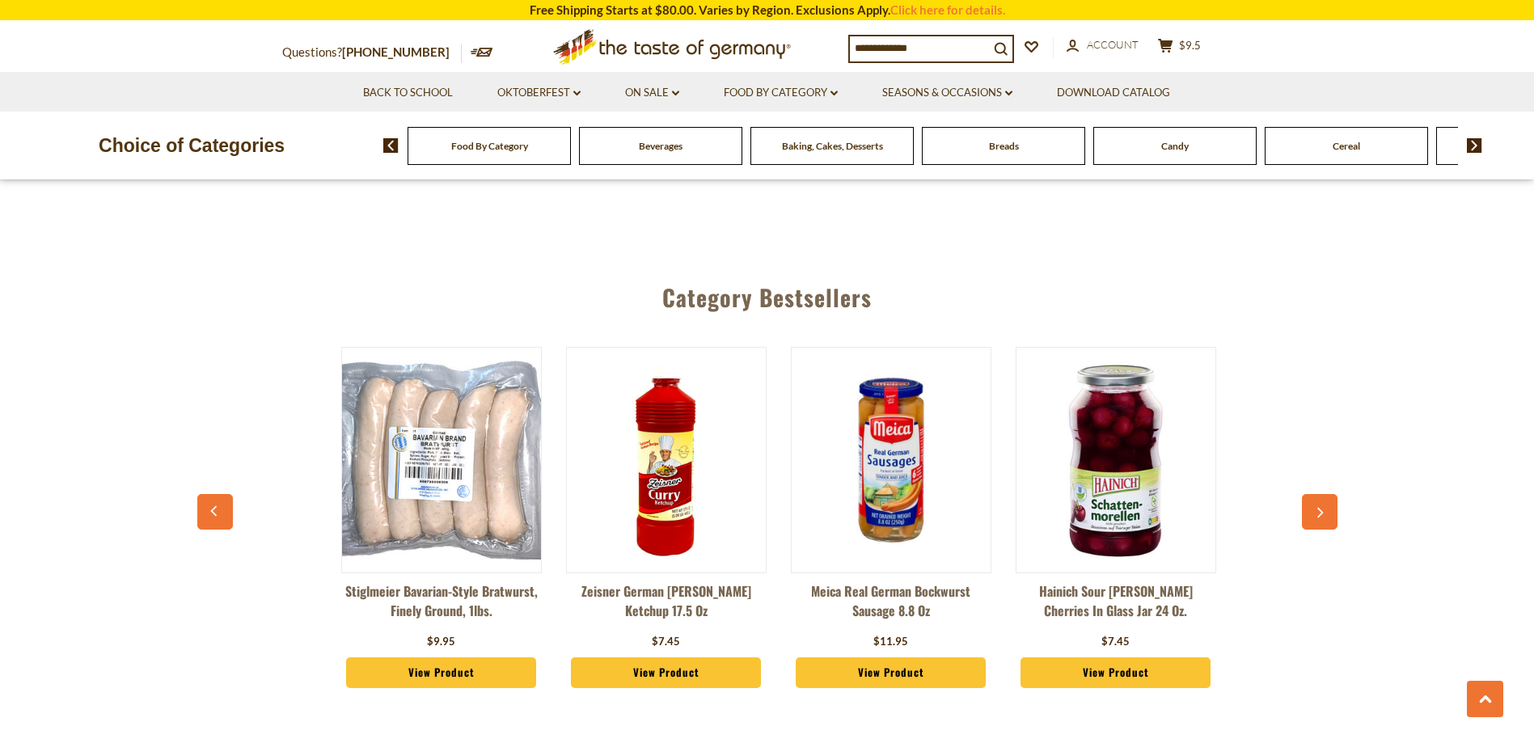
scroll to position [0, 1349]
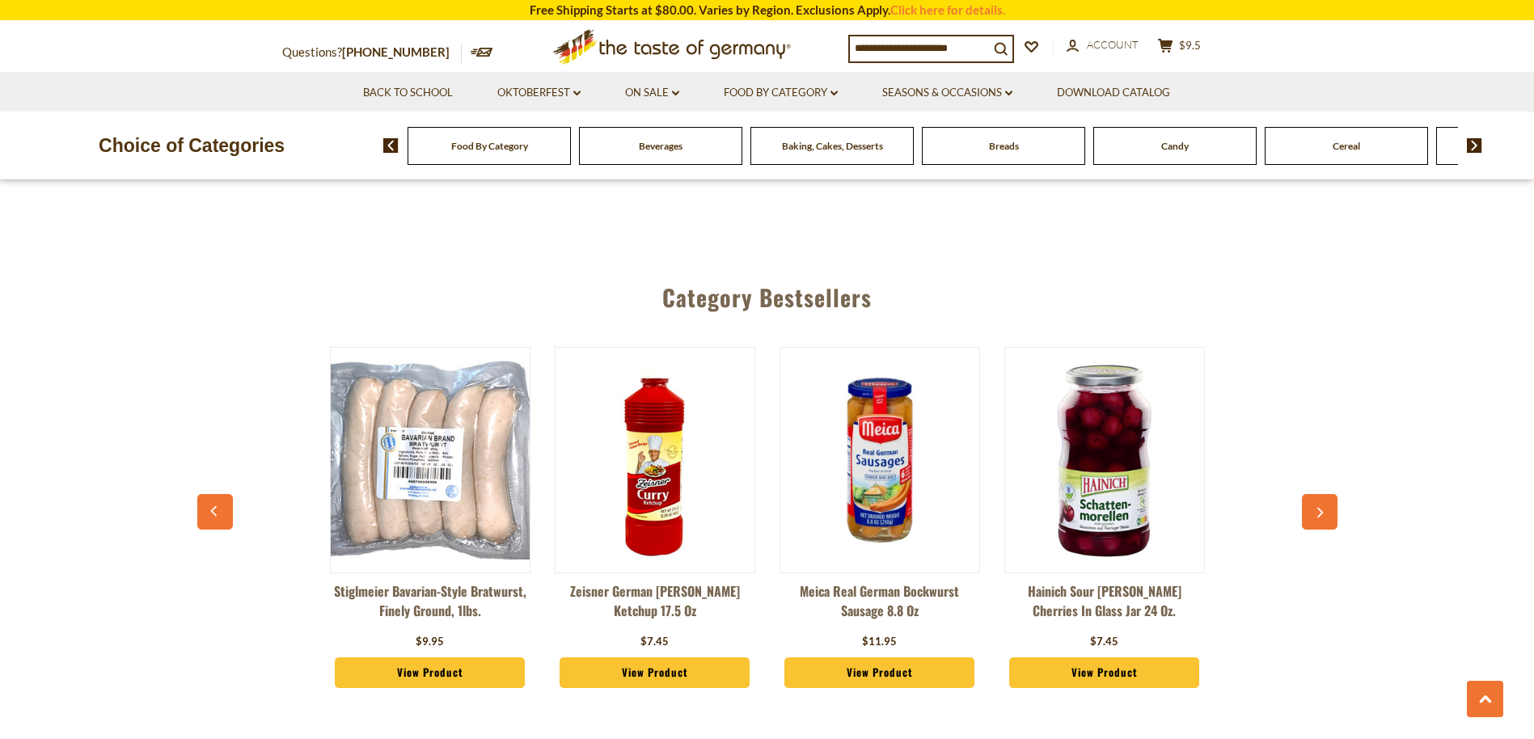
click at [1322, 508] on icon "button" at bounding box center [1321, 513] width 6 height 11
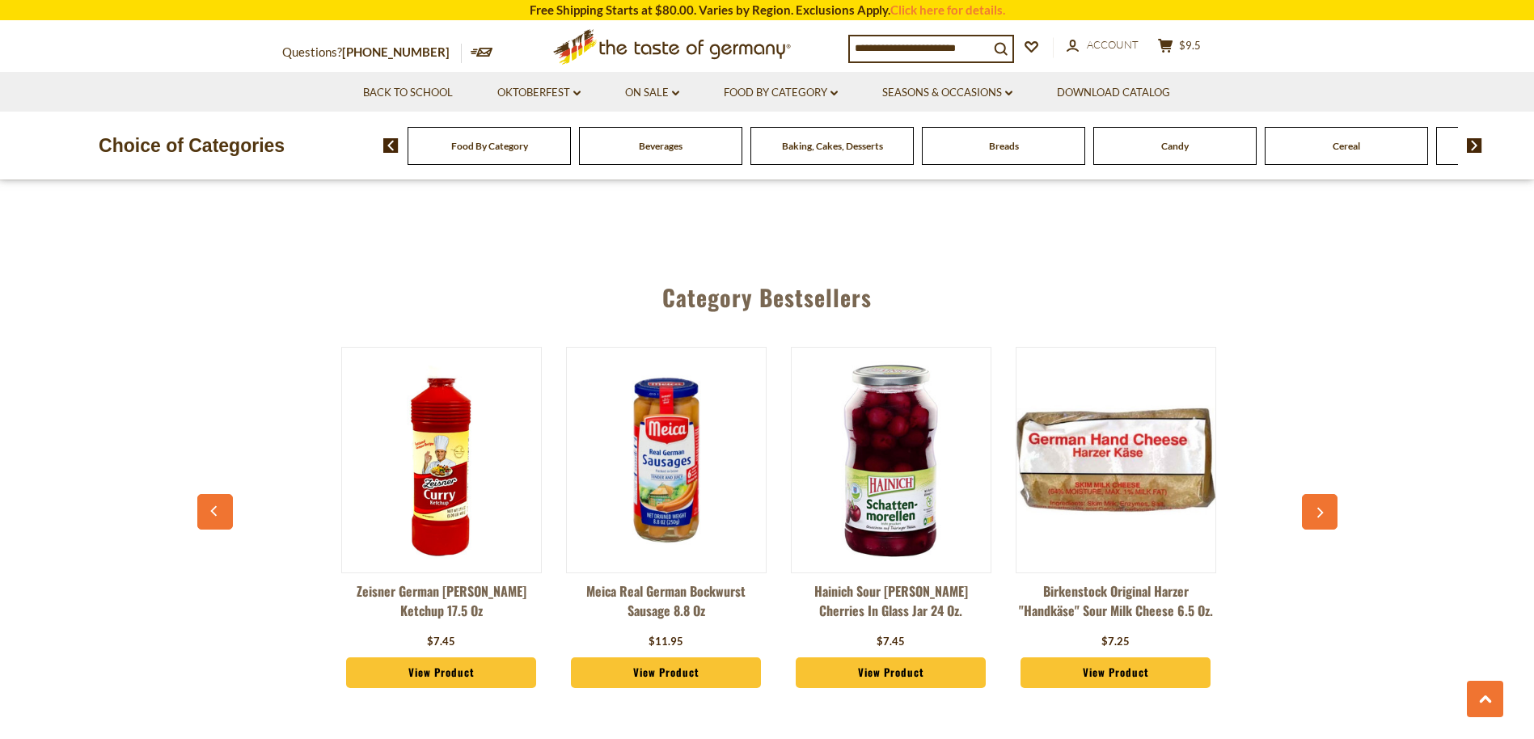
scroll to position [0, 1574]
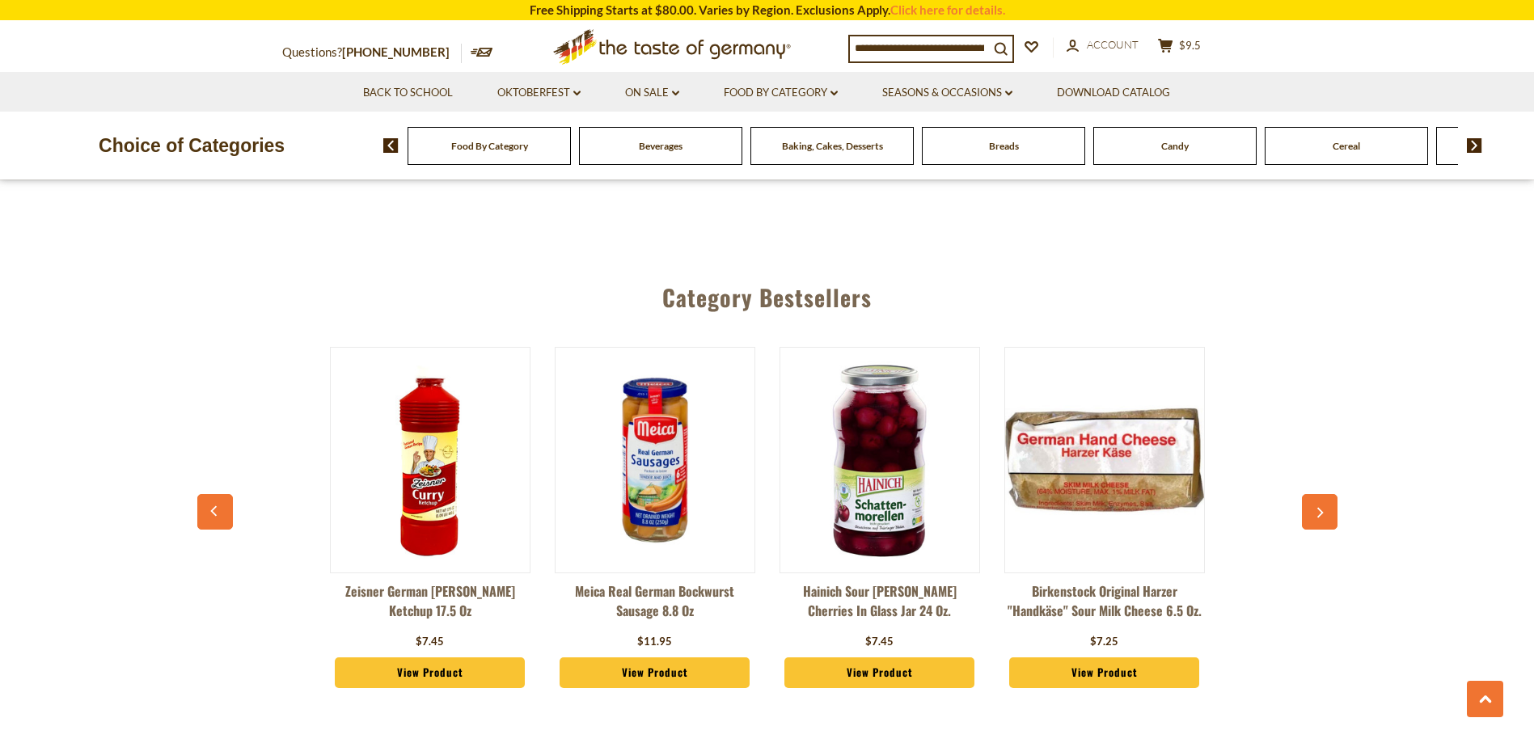
click at [1322, 508] on icon "button" at bounding box center [1321, 513] width 6 height 11
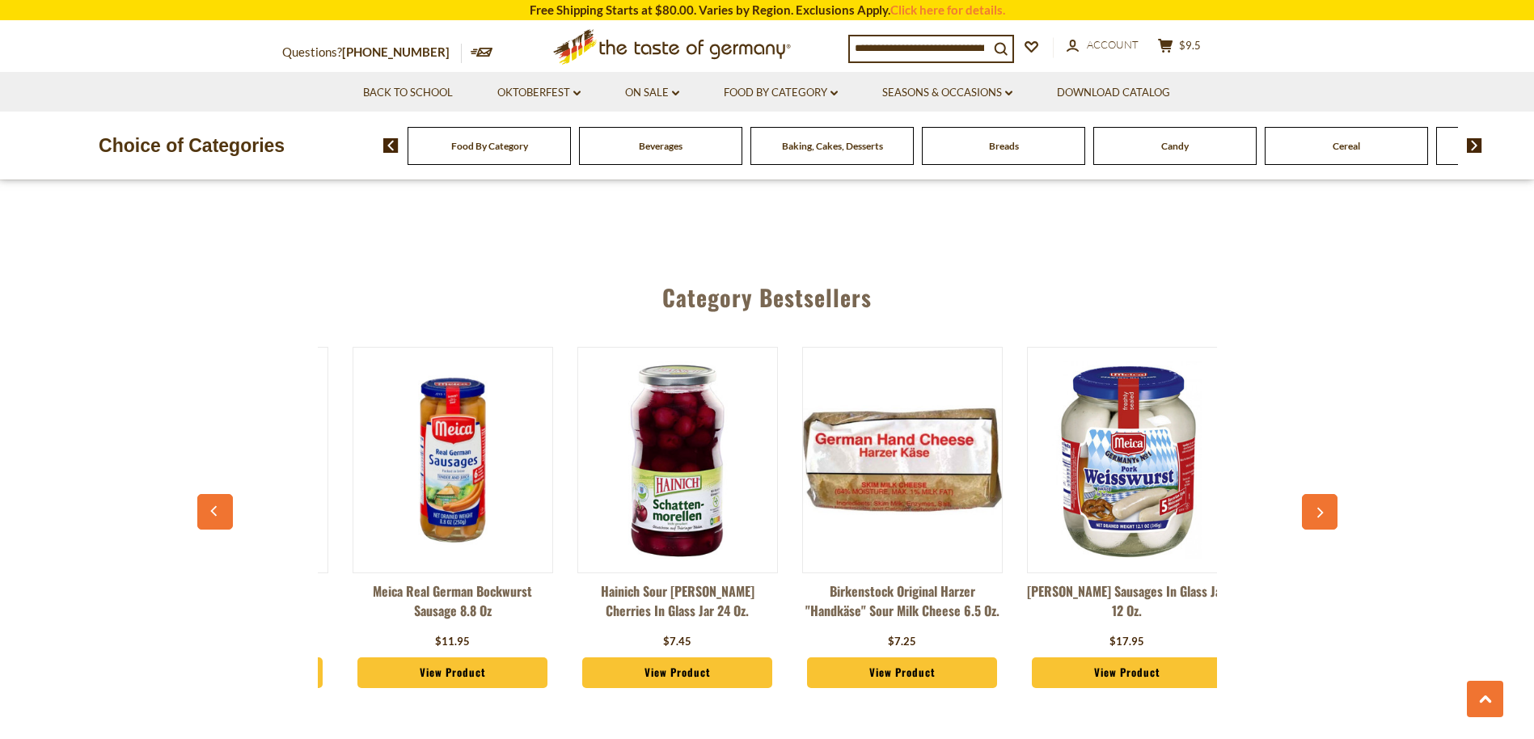
scroll to position [0, 1799]
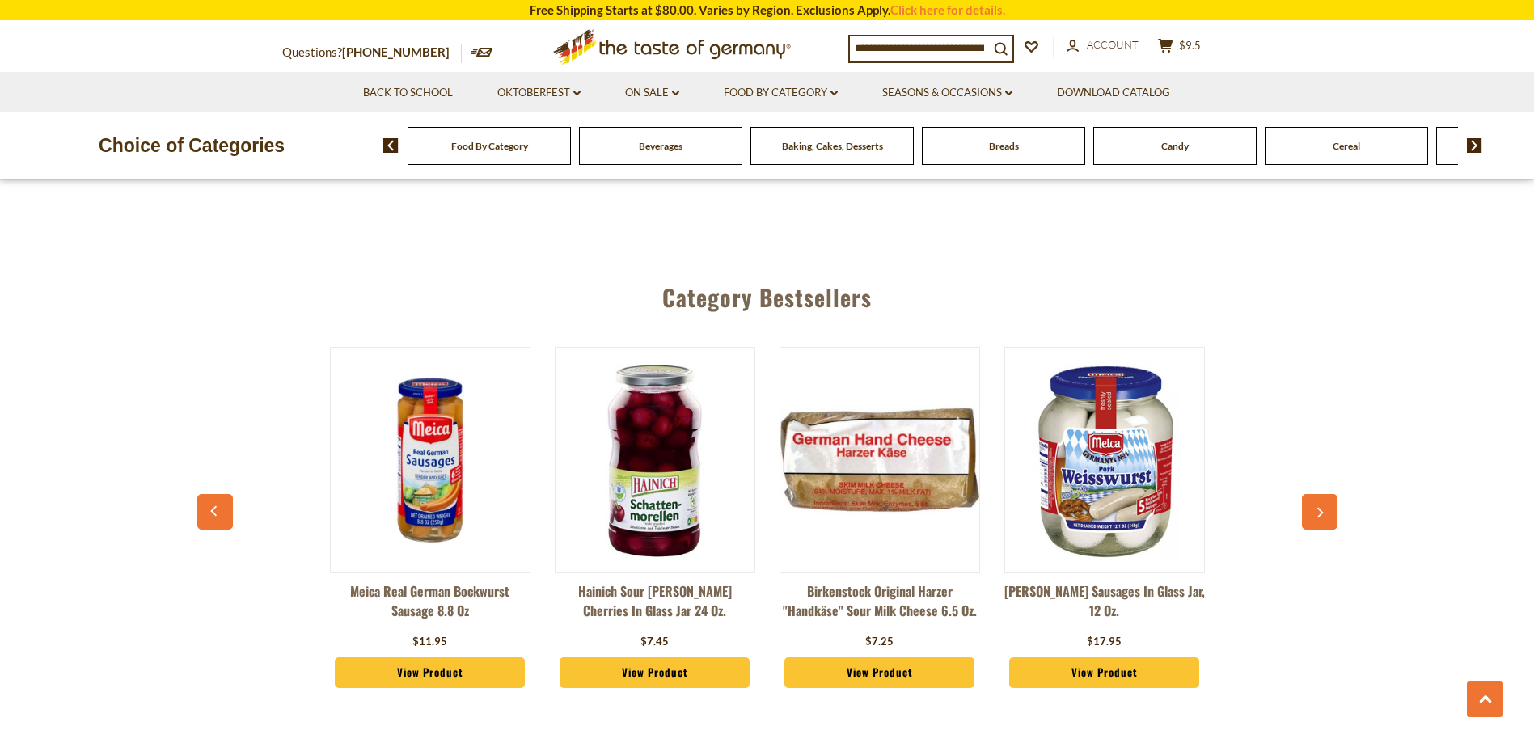
click at [1322, 508] on icon "button" at bounding box center [1319, 513] width 11 height 11
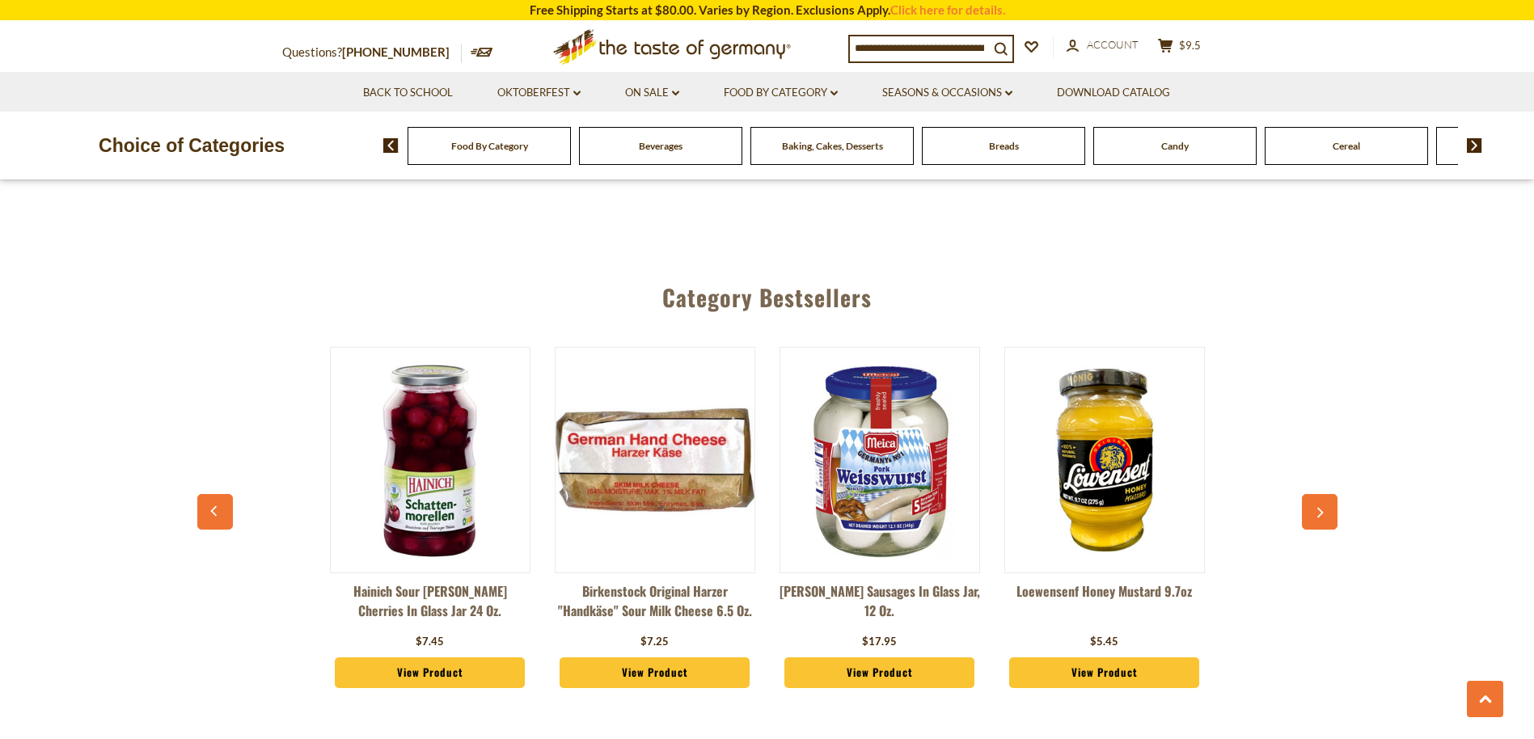
click at [1322, 508] on icon "button" at bounding box center [1319, 513] width 11 height 11
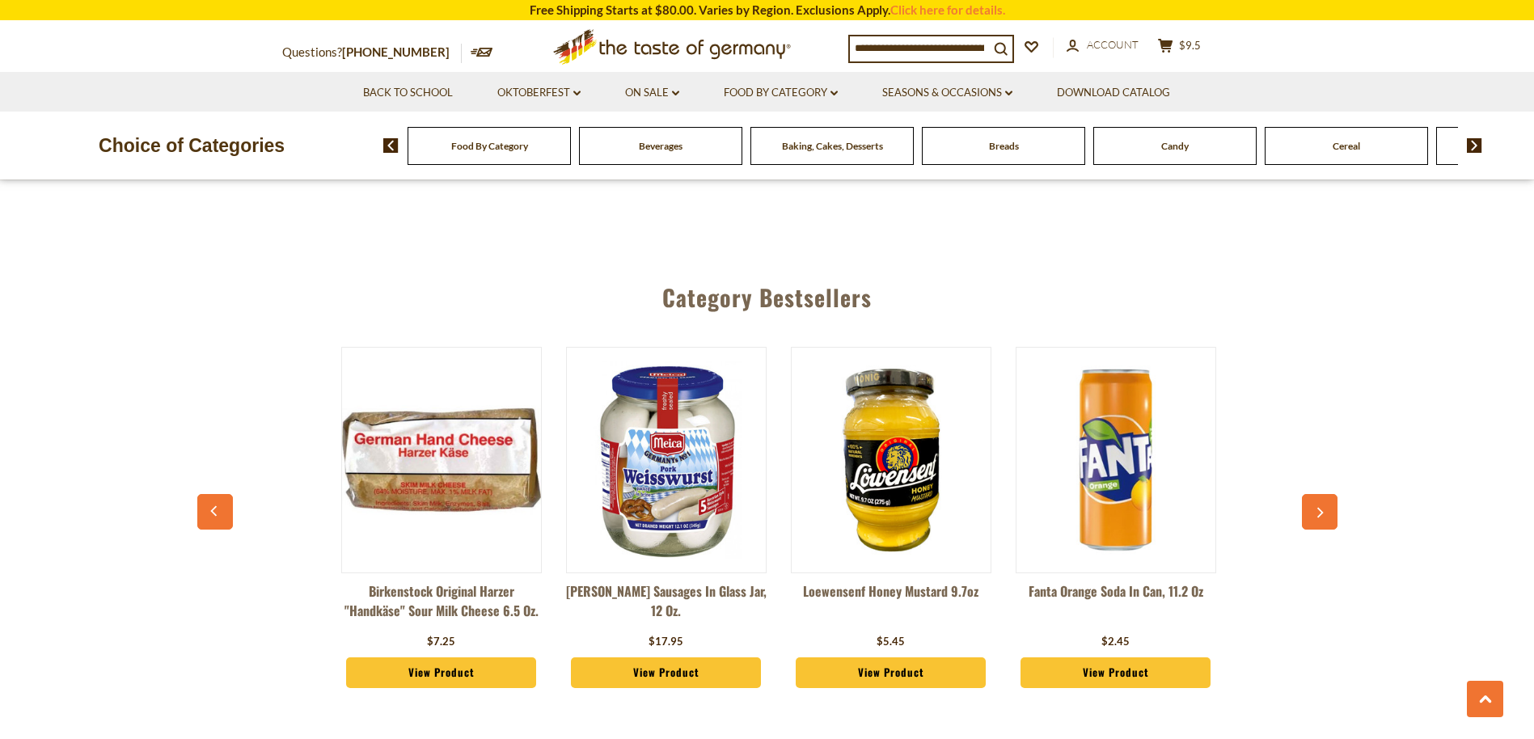
scroll to position [0, 2248]
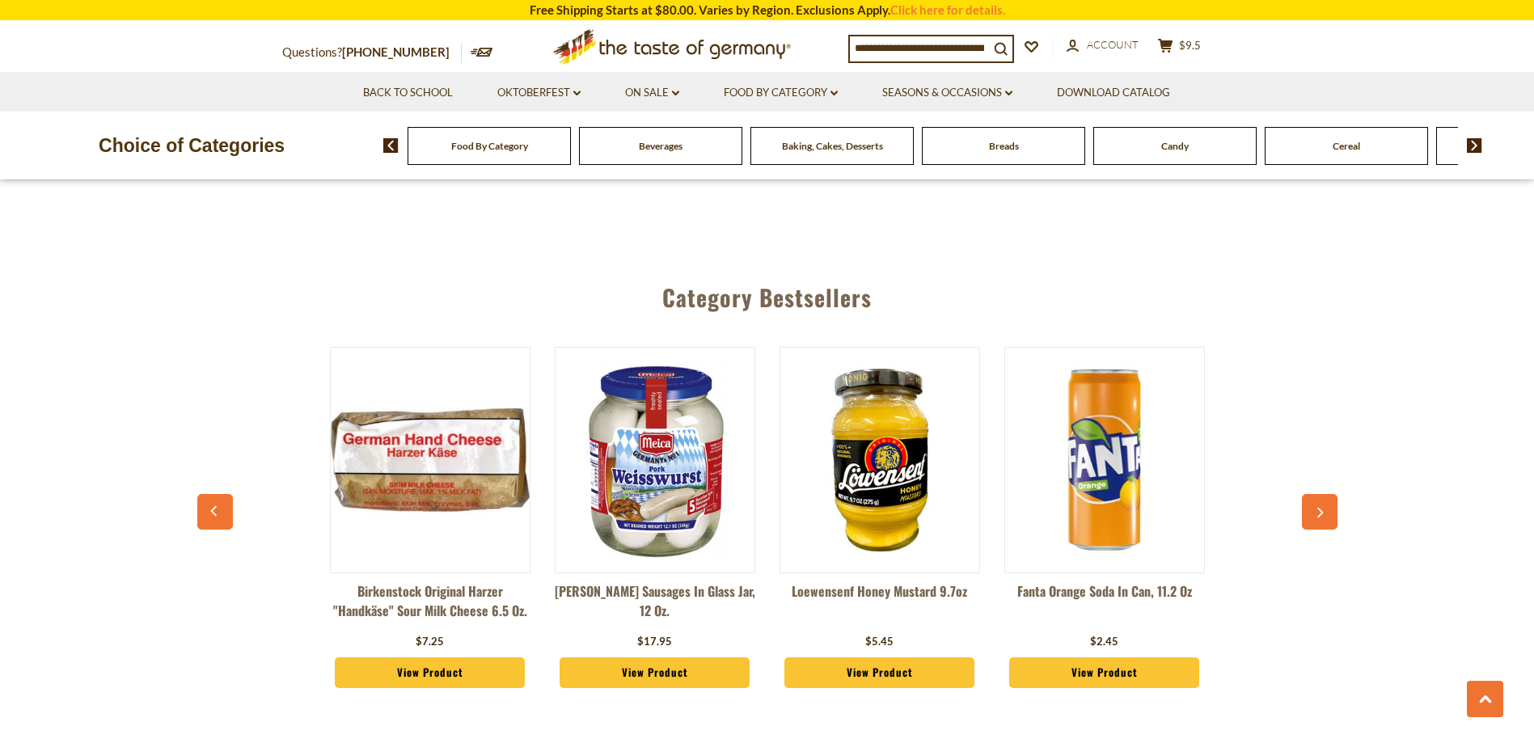
click at [1322, 508] on icon "button" at bounding box center [1319, 513] width 11 height 11
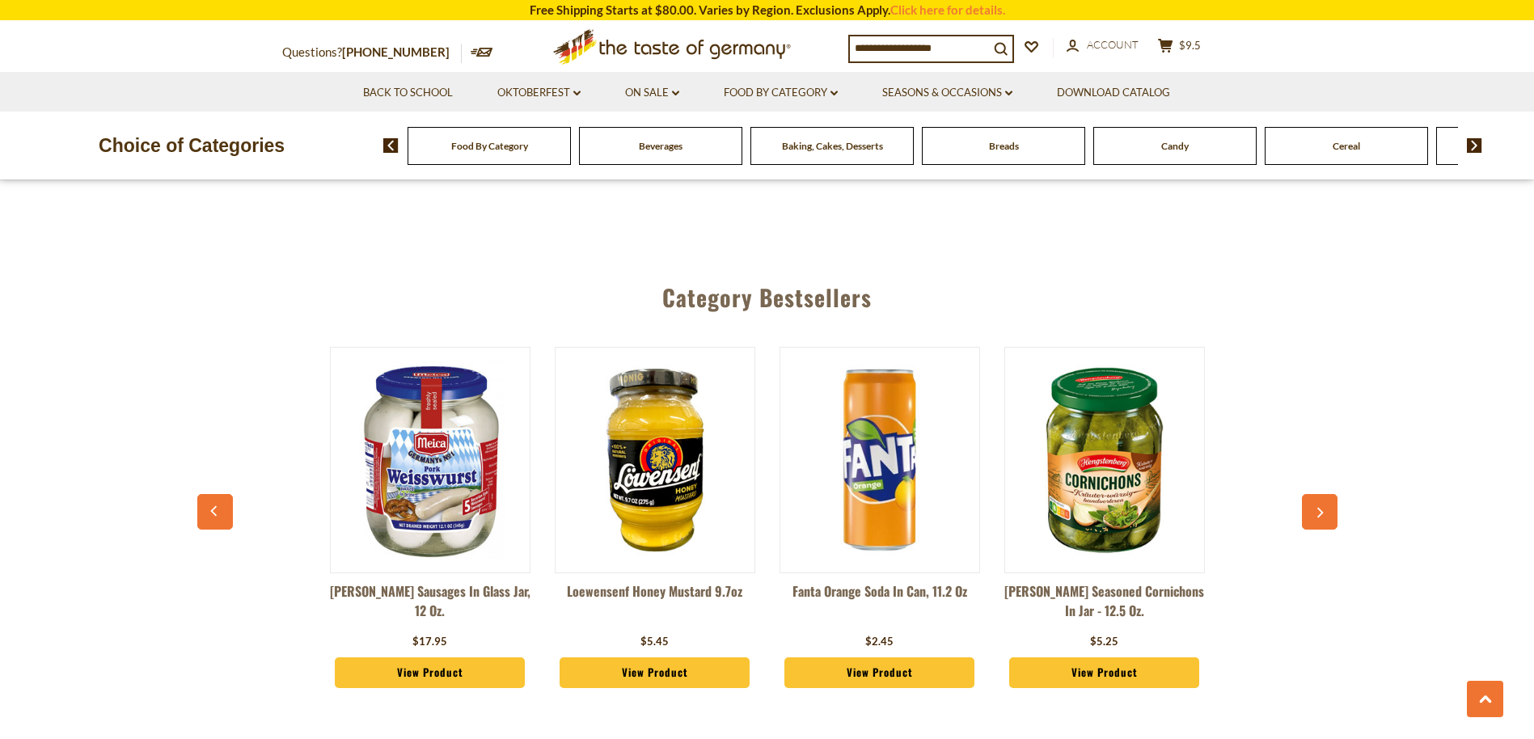
click at [1322, 508] on icon "button" at bounding box center [1319, 513] width 11 height 11
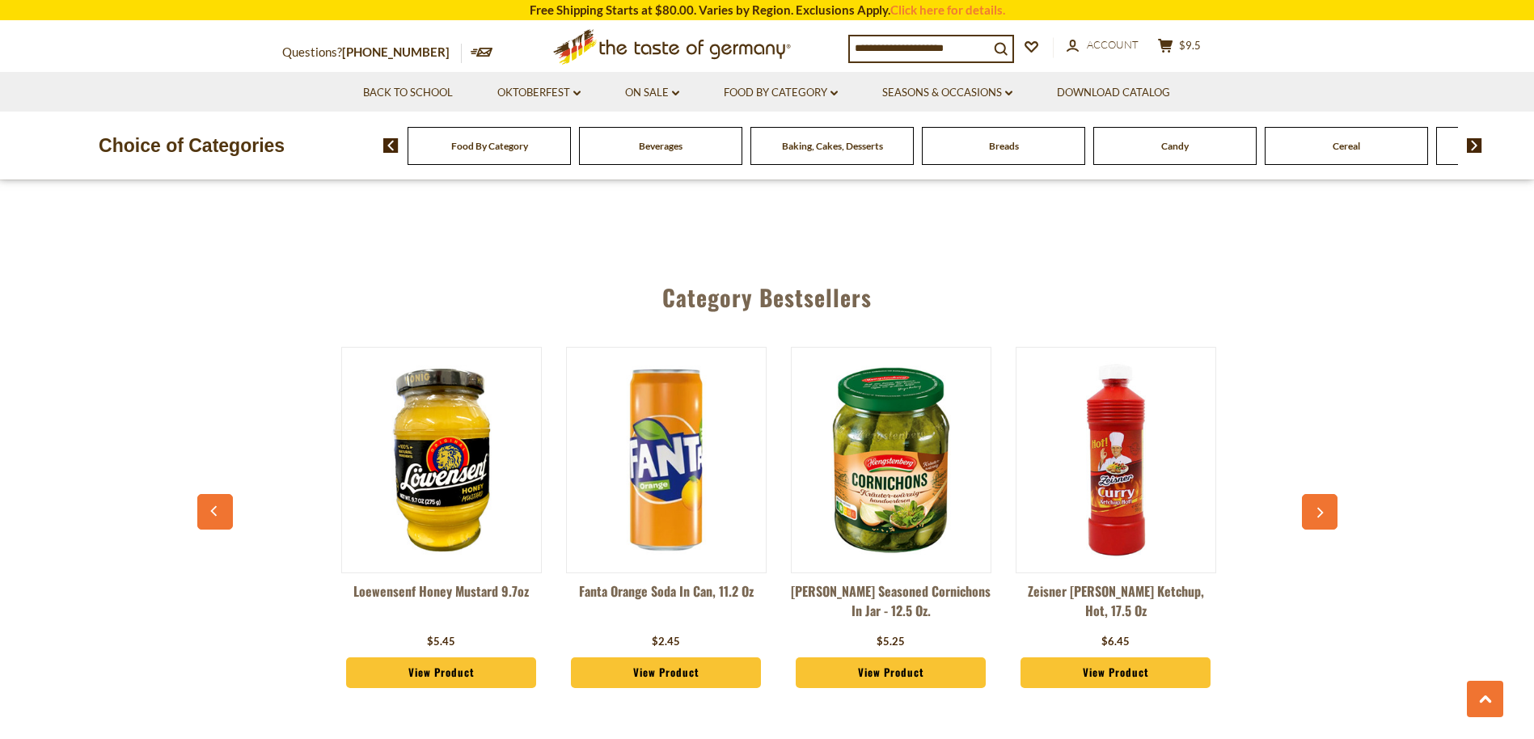
scroll to position [0, 2698]
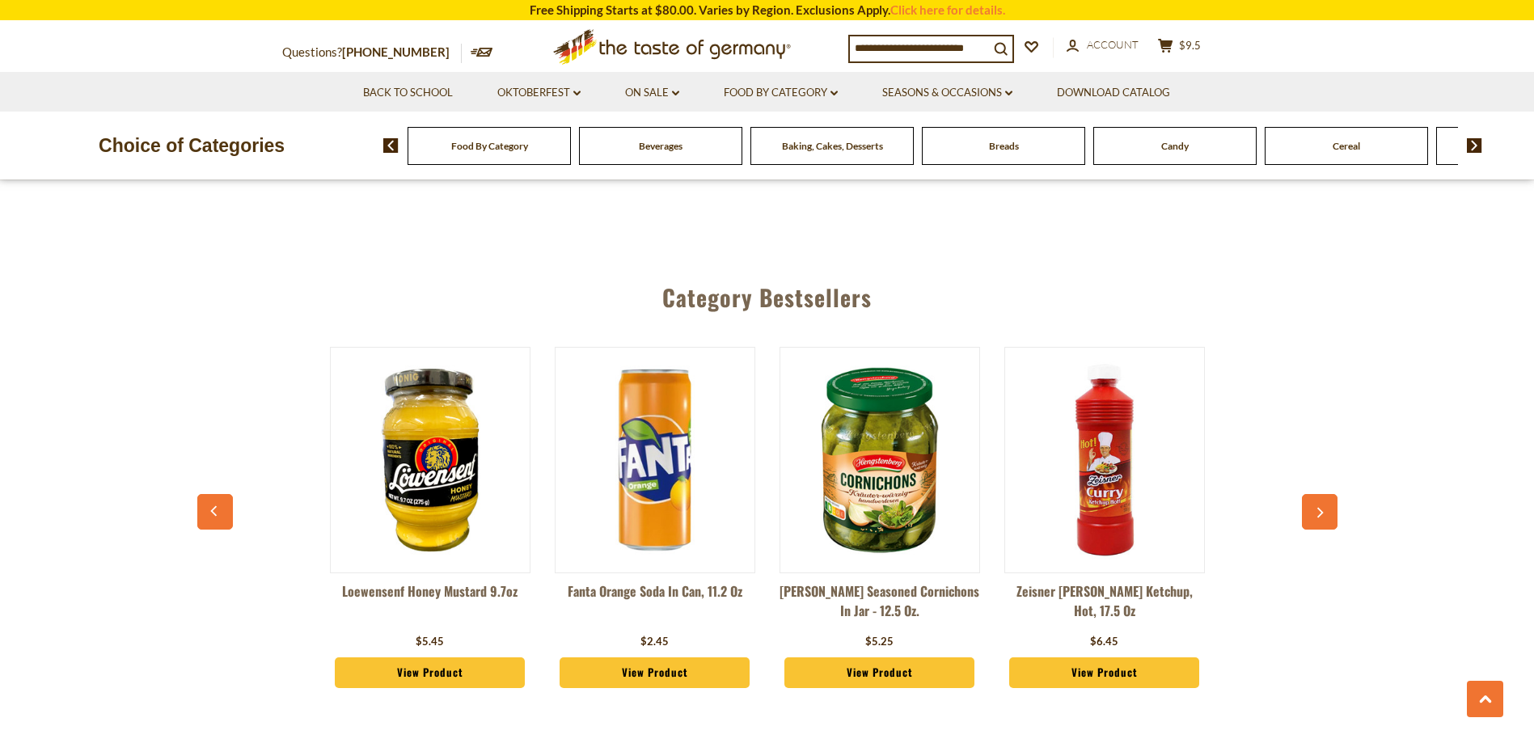
click at [1322, 508] on icon "button" at bounding box center [1319, 513] width 11 height 11
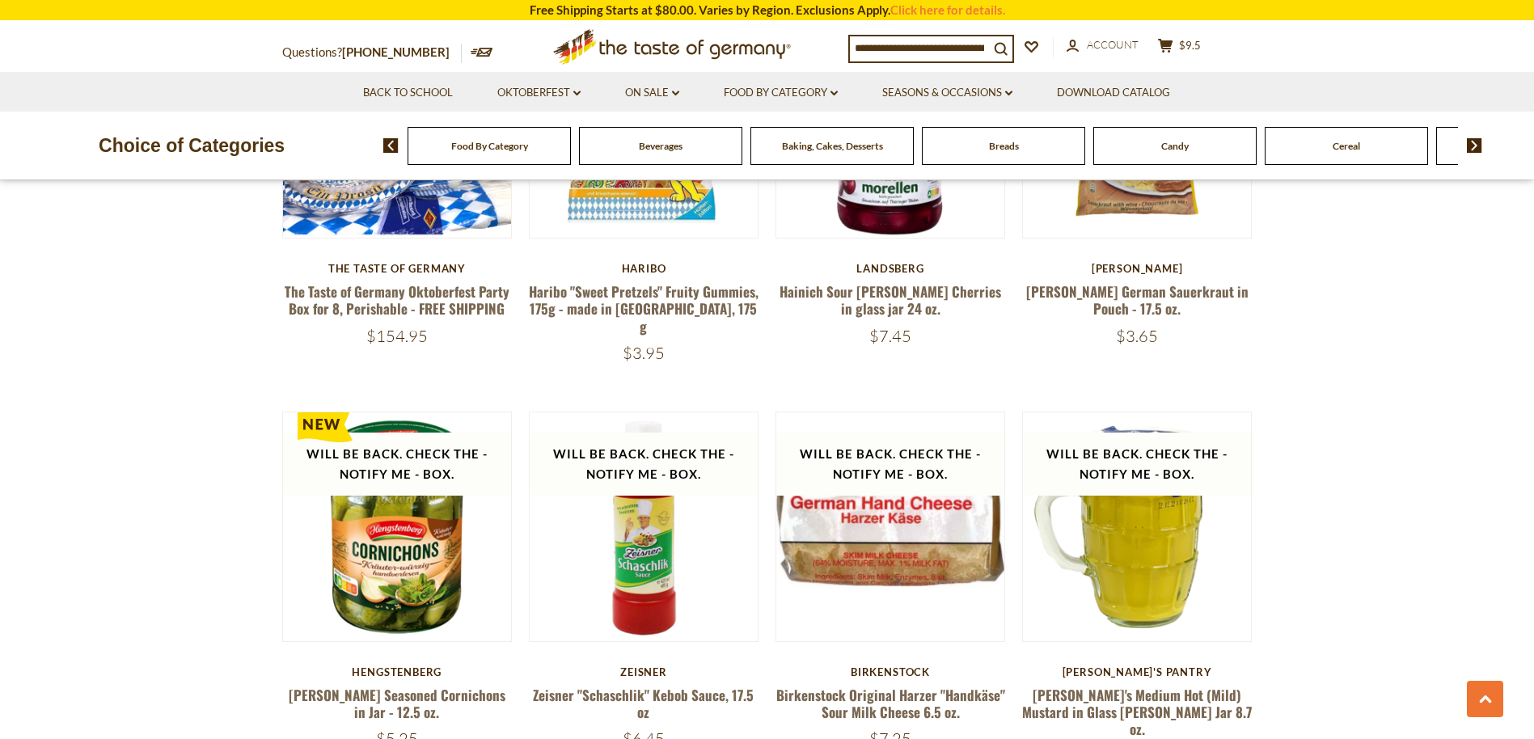
scroll to position [1483, 0]
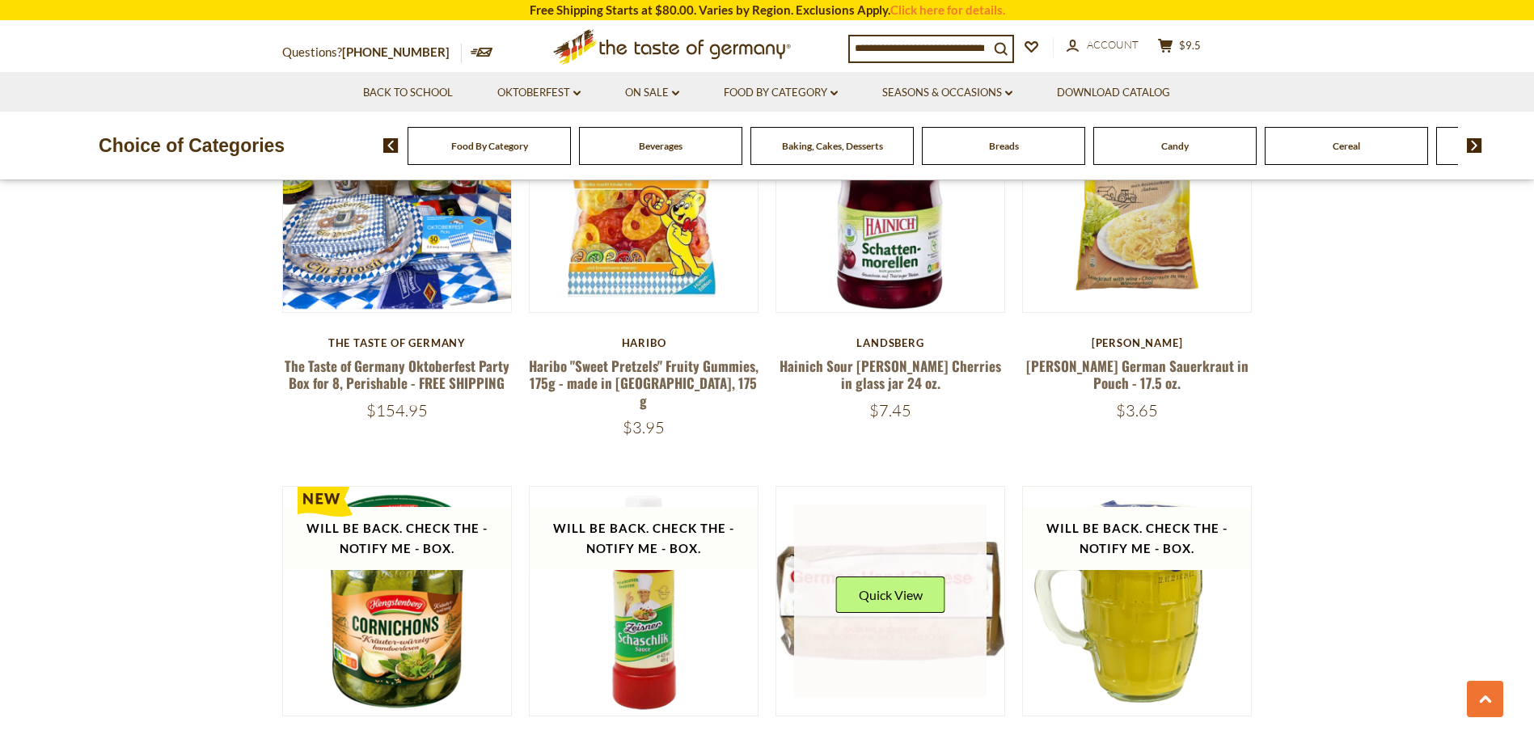
click at [830, 615] on link at bounding box center [890, 601] width 192 height 192
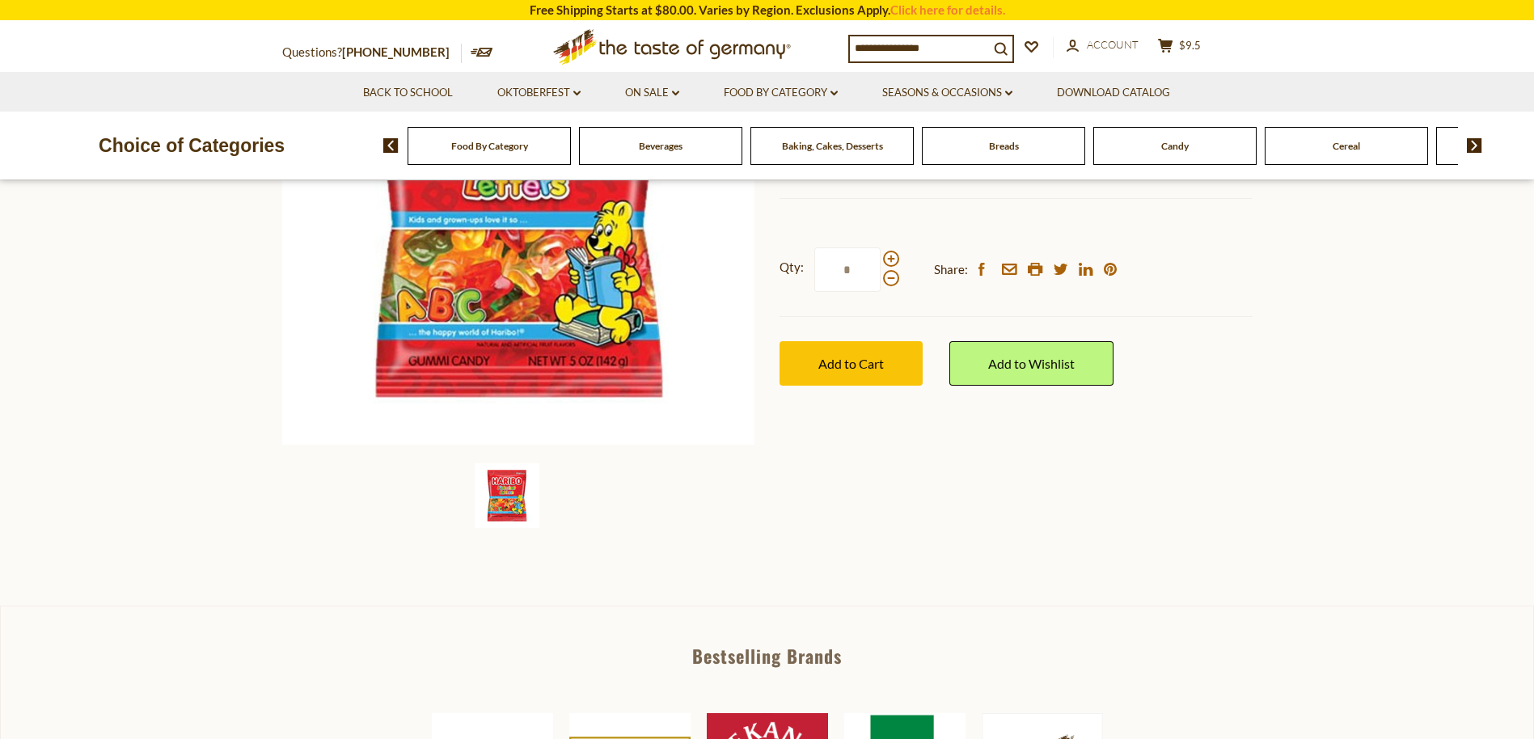
scroll to position [593, 0]
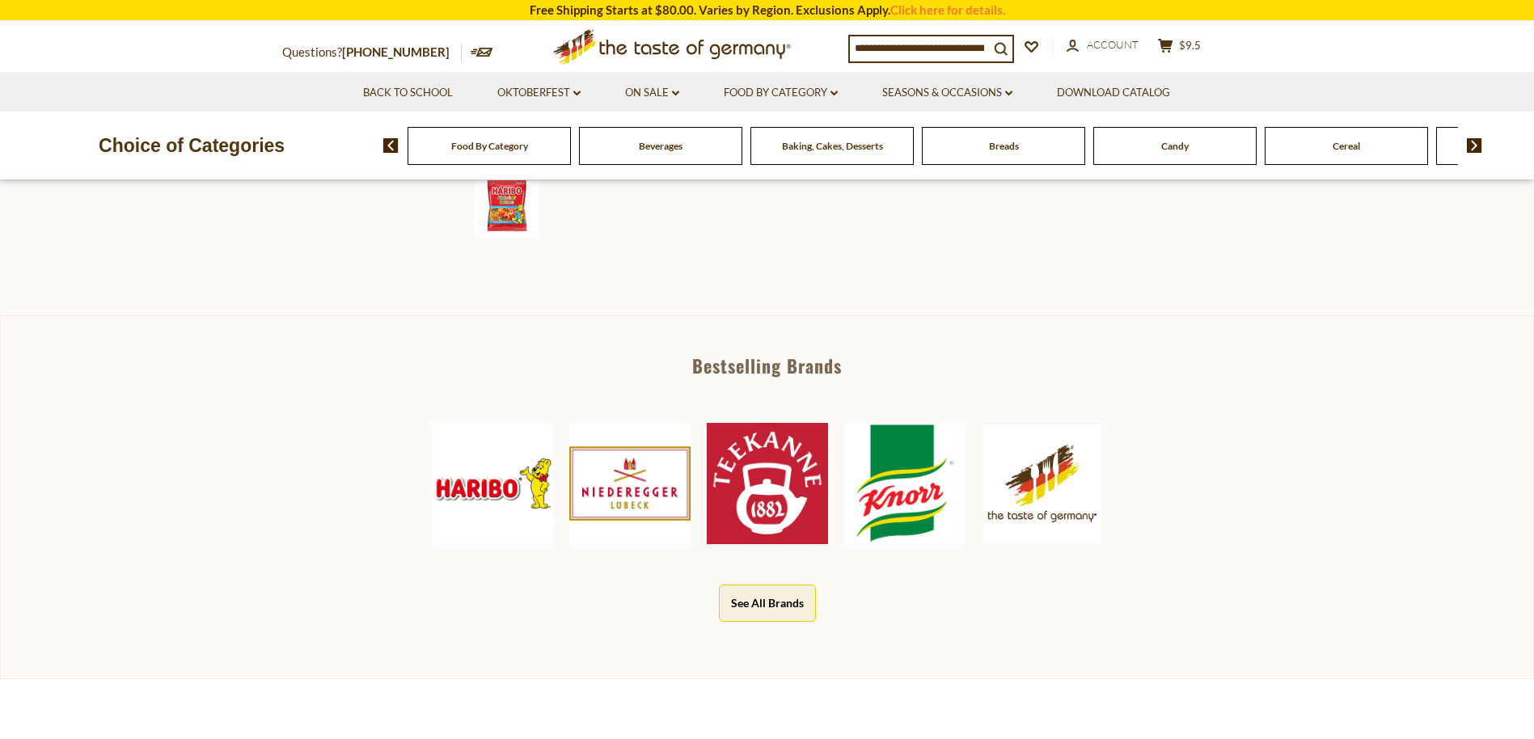
click at [912, 514] on img at bounding box center [904, 483] width 121 height 121
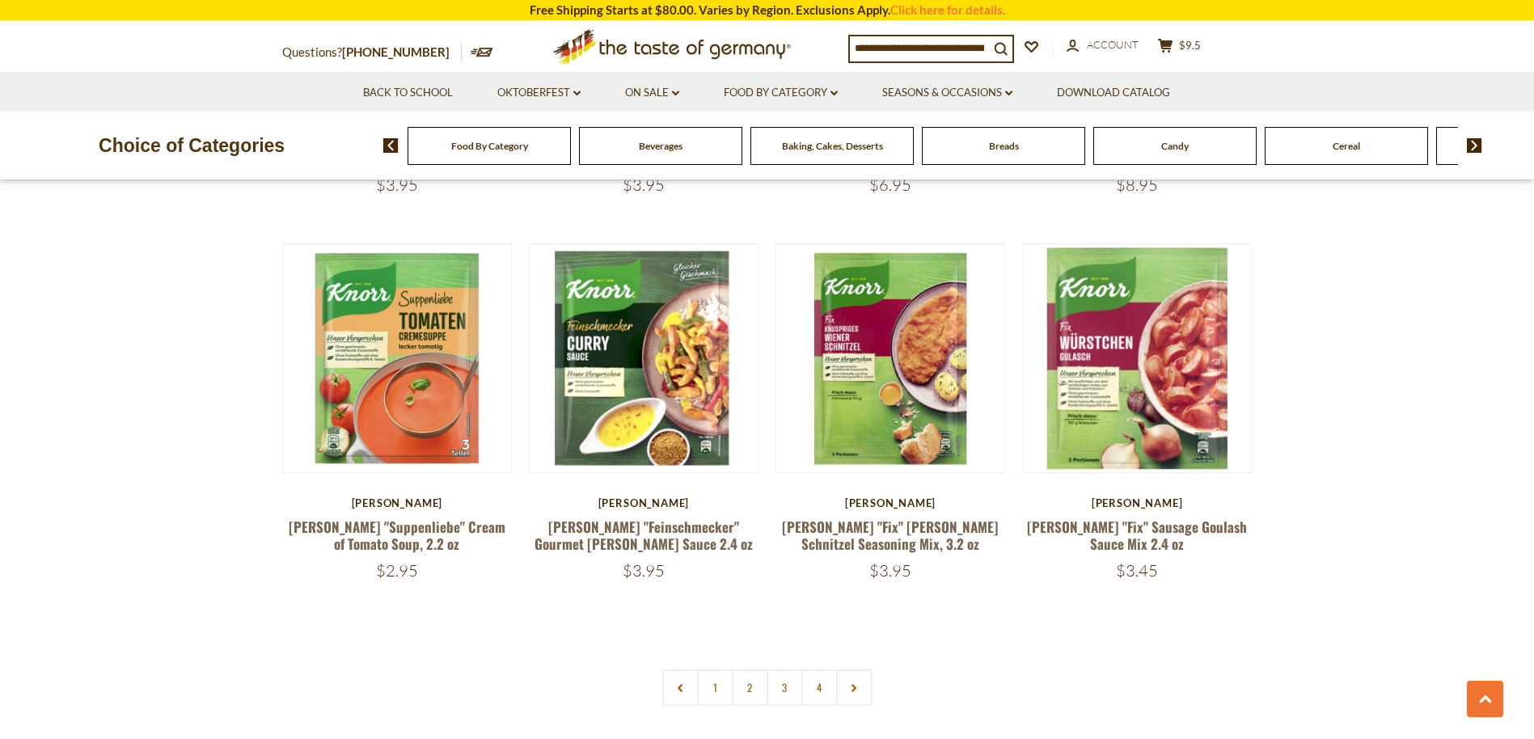
scroll to position [3262, 0]
click at [848, 669] on link at bounding box center [854, 687] width 36 height 36
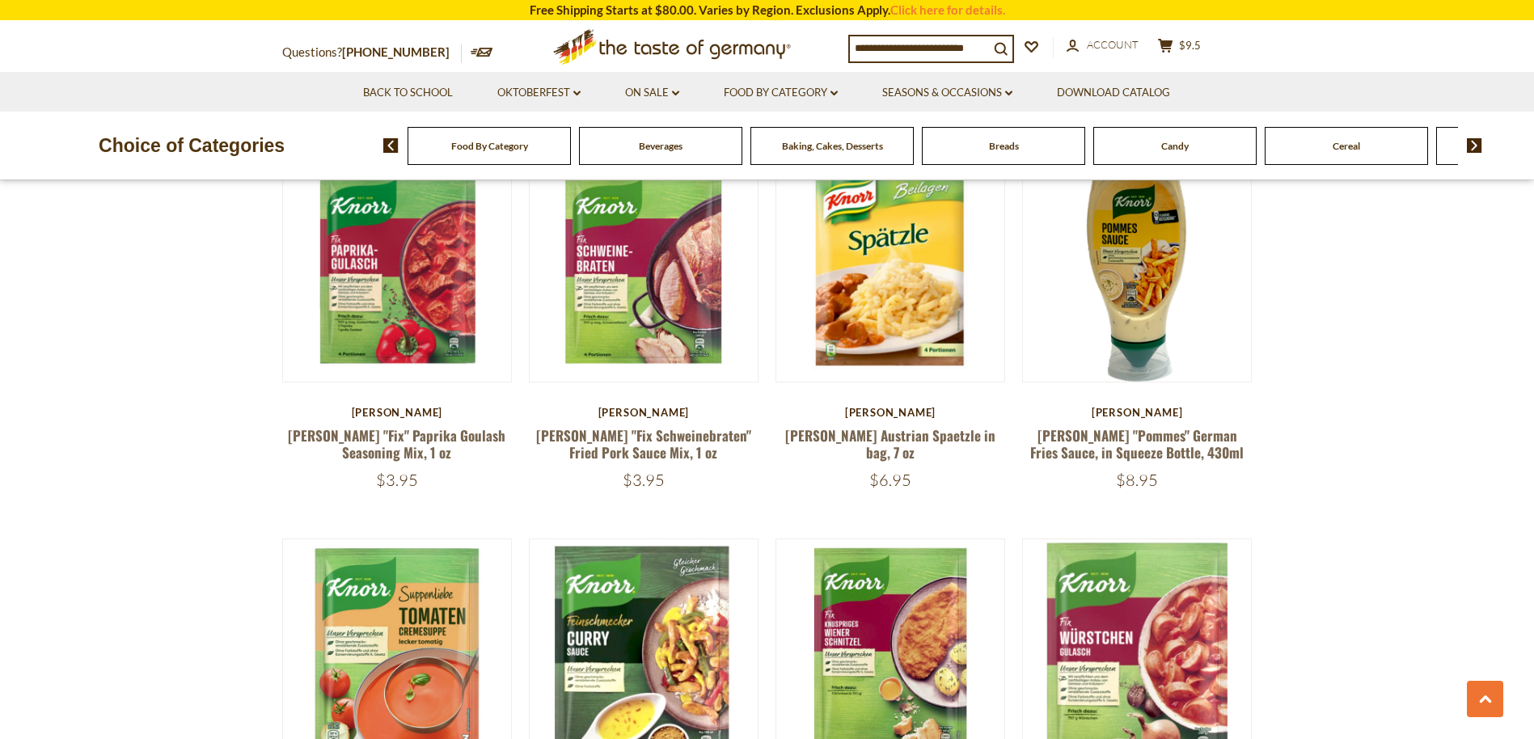
scroll to position [3263, 0]
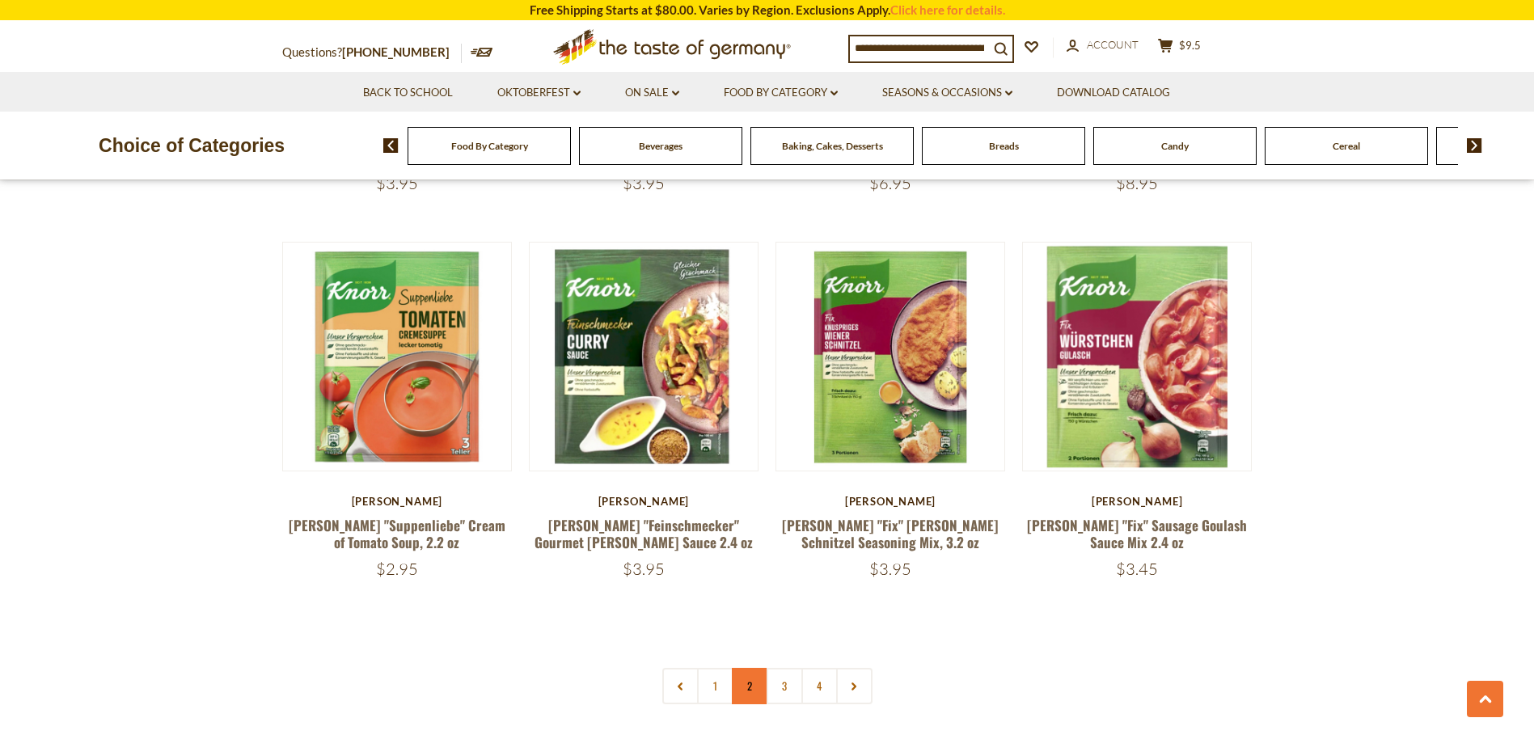
click at [747, 668] on link "2" at bounding box center [750, 686] width 36 height 36
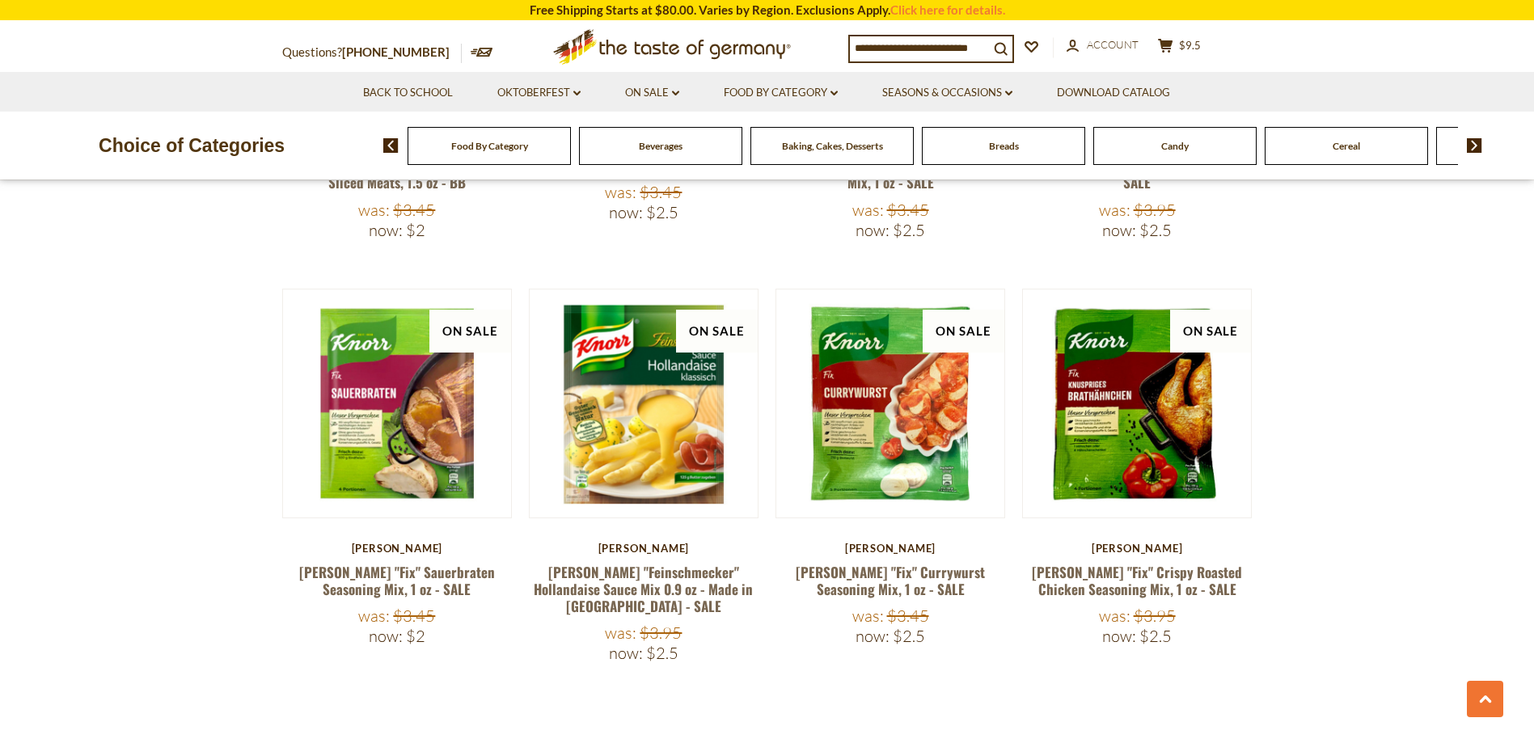
scroll to position [3262, 0]
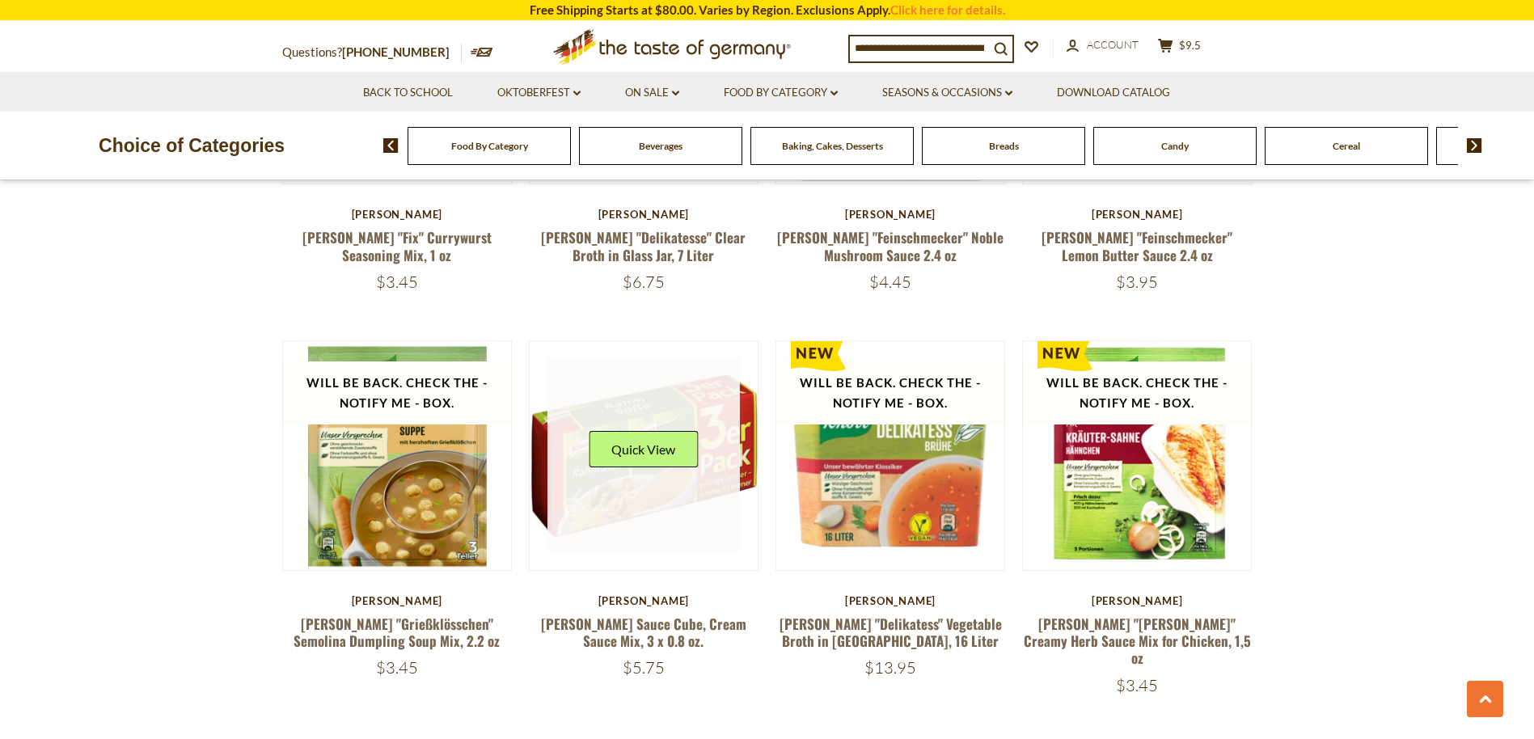
scroll to position [3559, 0]
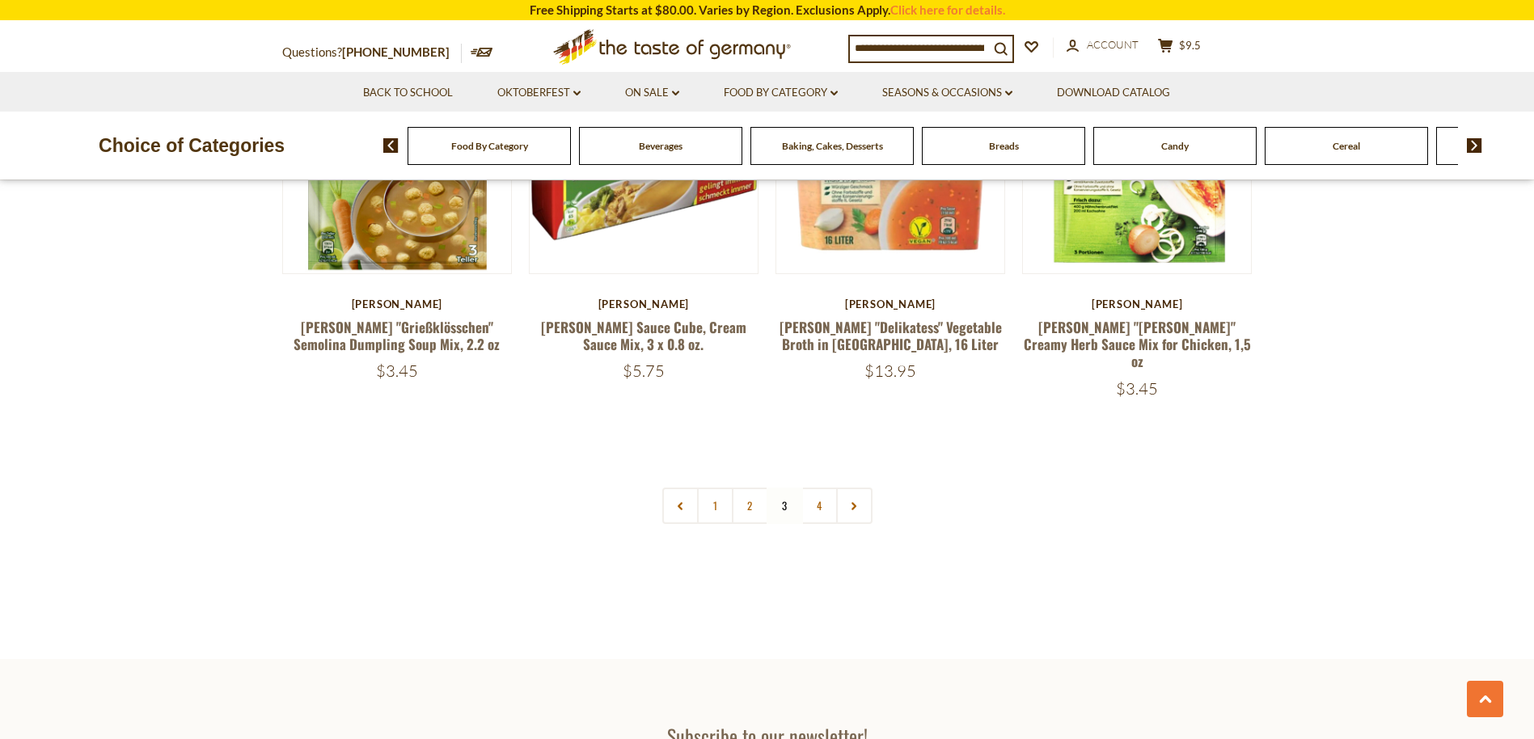
click at [823, 488] on link "4" at bounding box center [820, 506] width 36 height 36
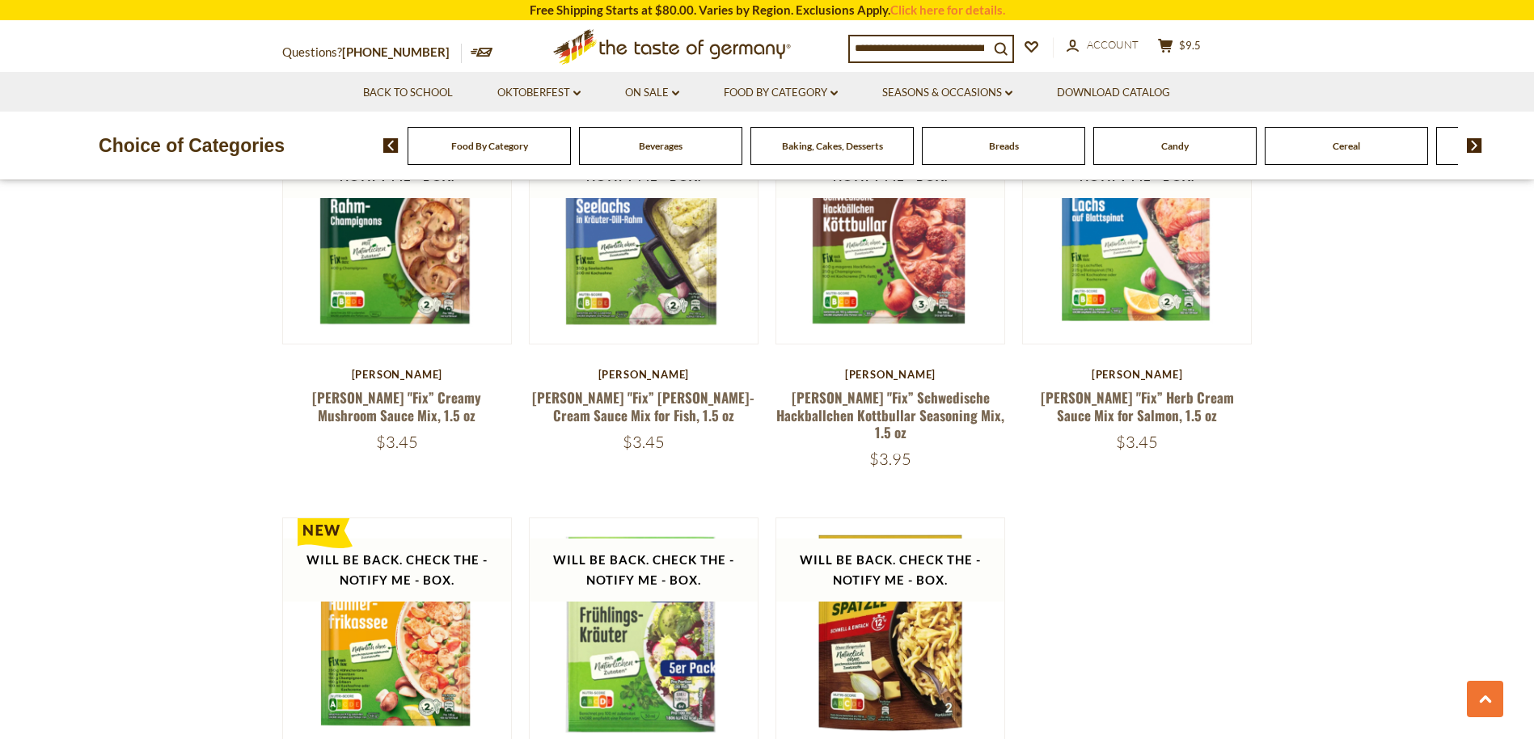
scroll to position [2076, 0]
